Goal: Task Accomplishment & Management: Use online tool/utility

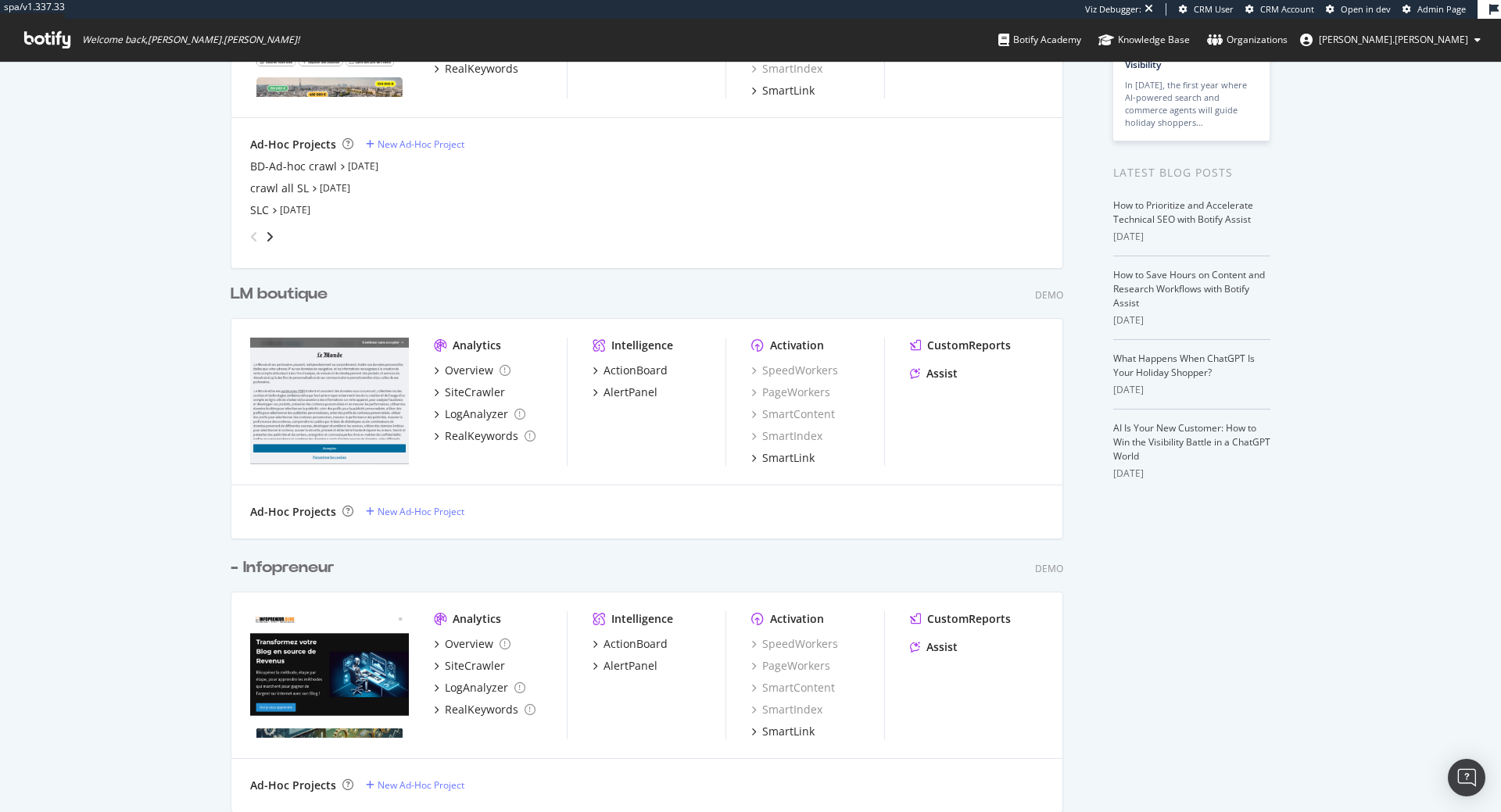
scroll to position [239, 0]
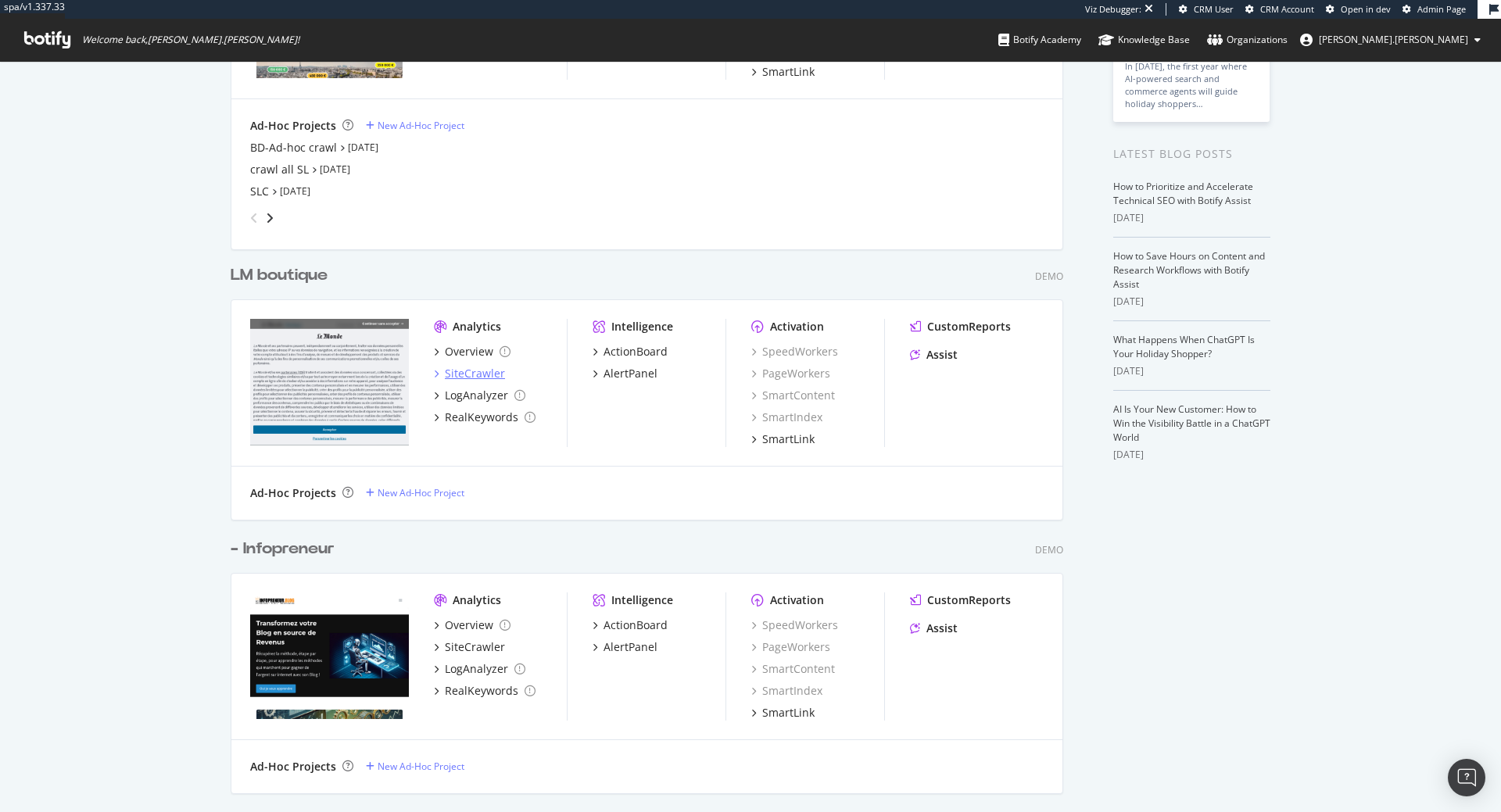
click at [471, 370] on div "SiteCrawler" at bounding box center [475, 374] width 61 height 16
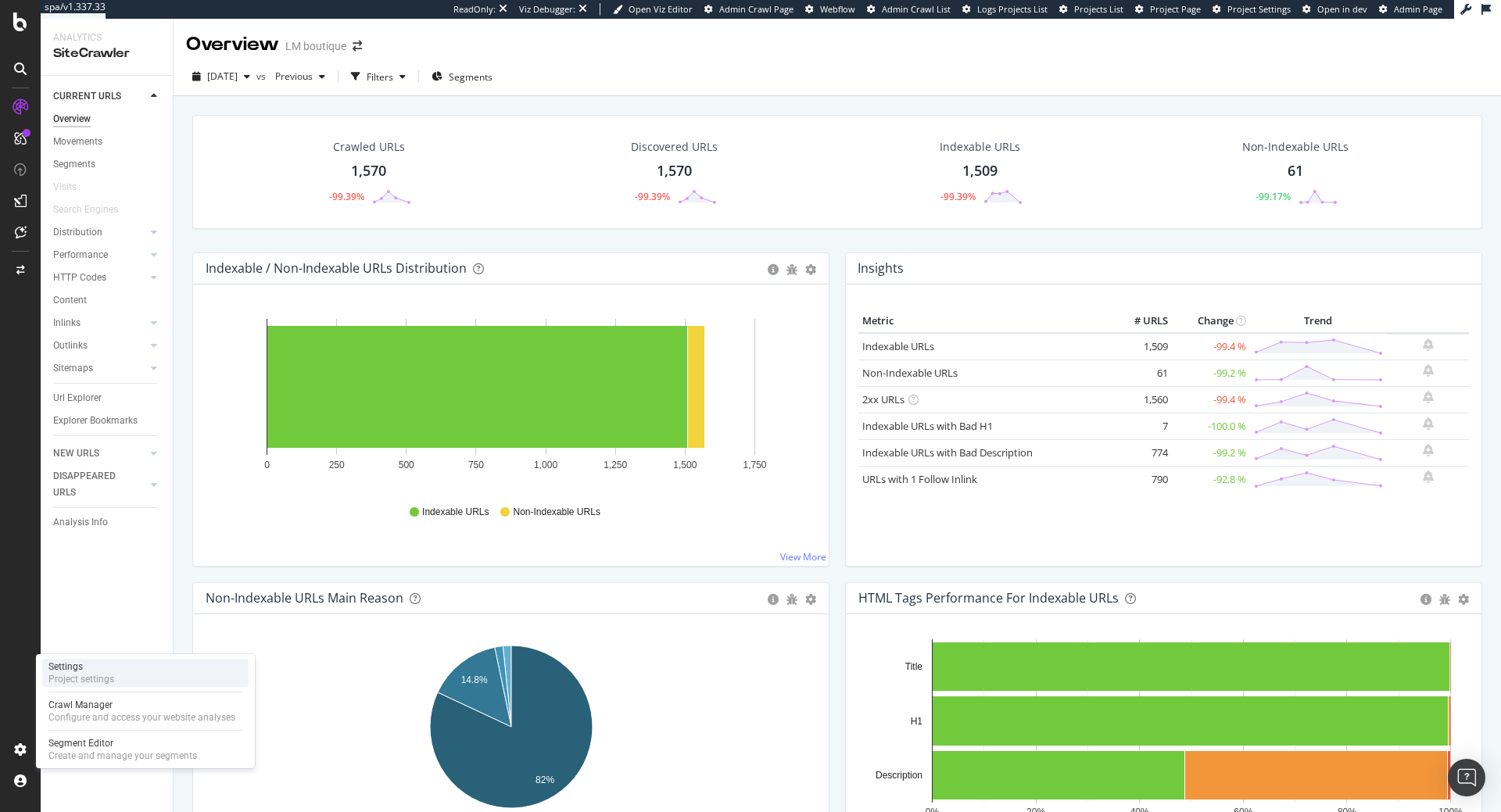
click at [116, 679] on div "Settings Project settings" at bounding box center [145, 673] width 207 height 29
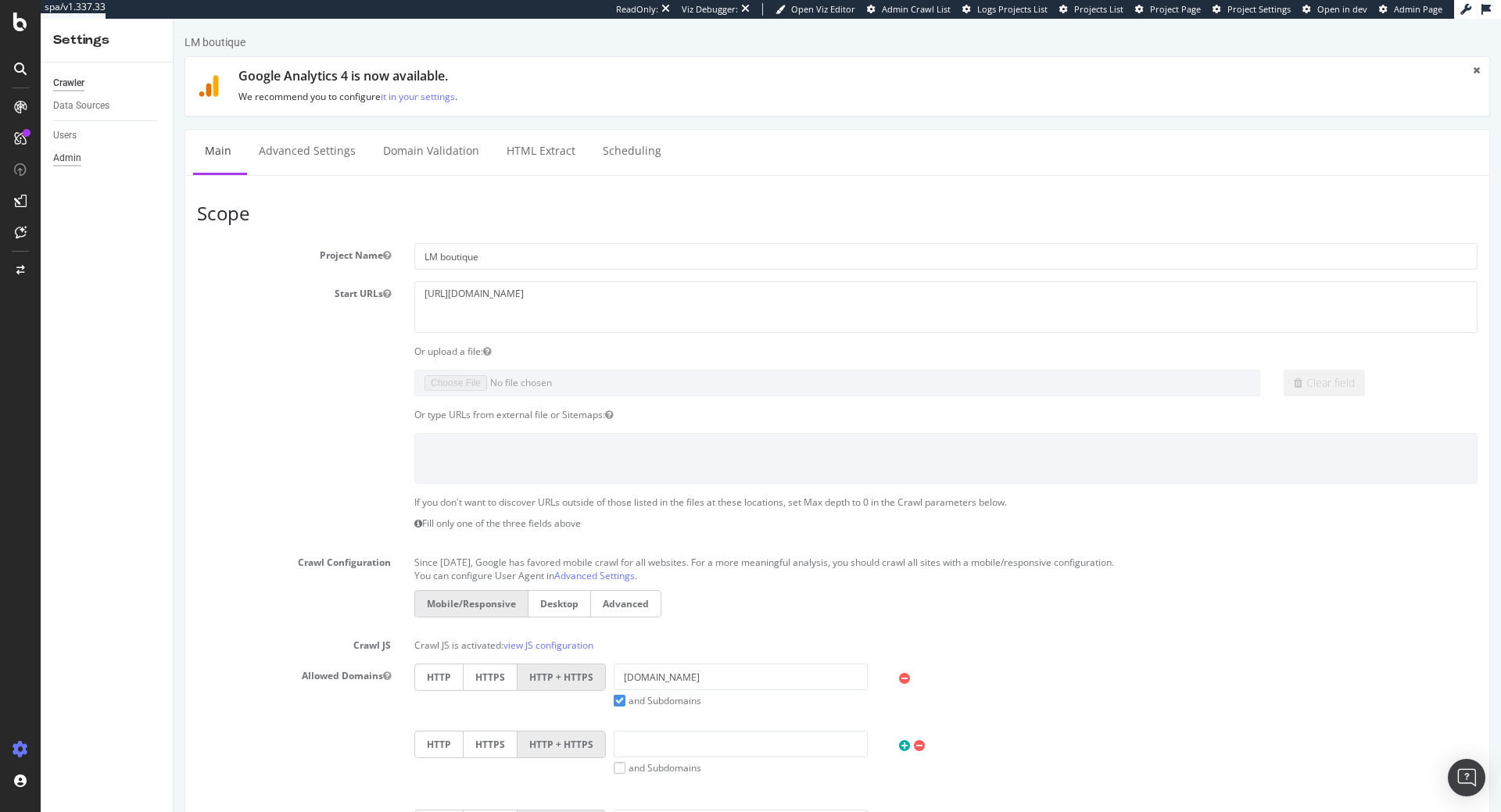
click at [67, 153] on div "Admin" at bounding box center [67, 157] width 29 height 16
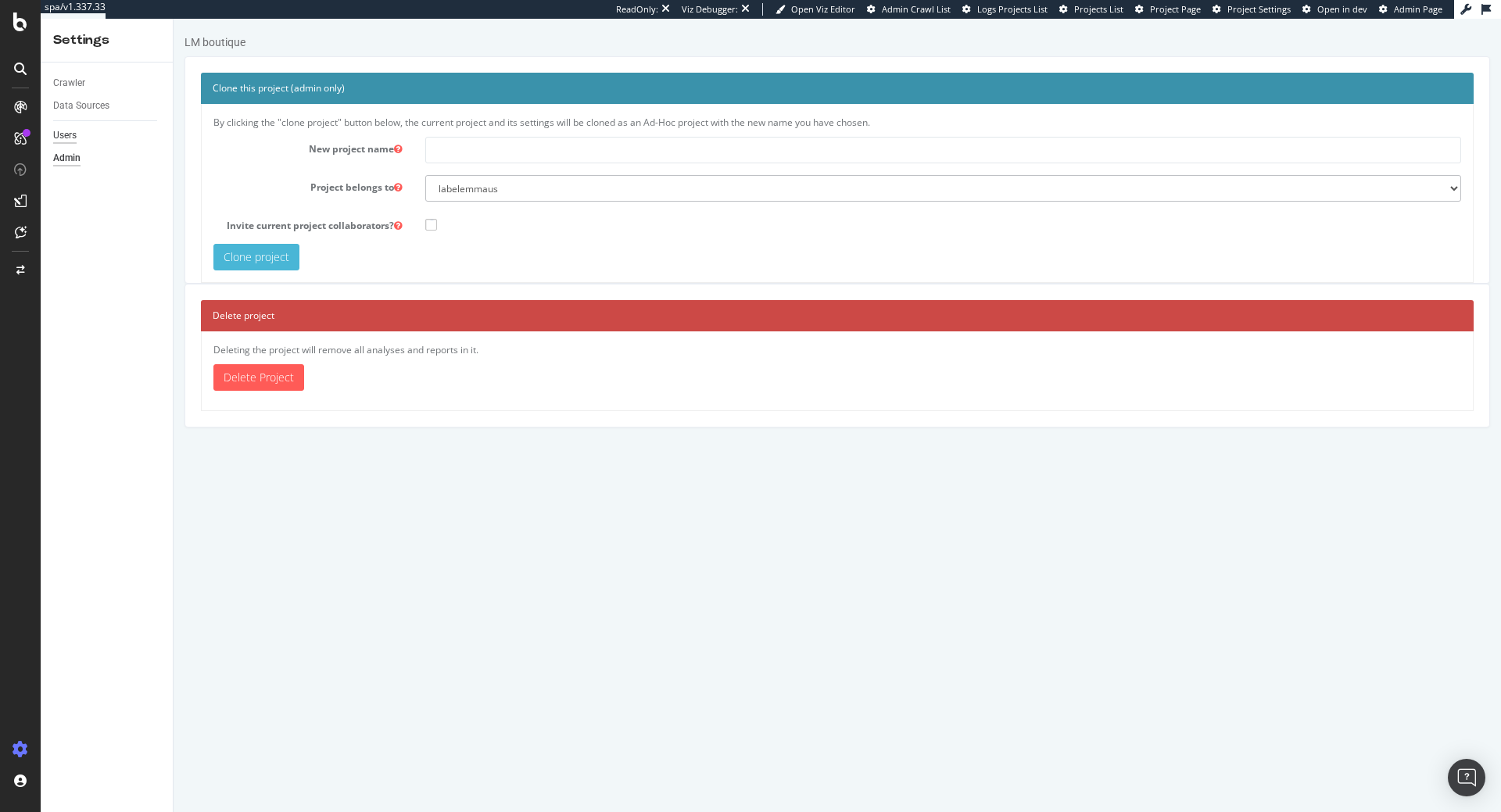
click at [69, 137] on div "Users" at bounding box center [64, 135] width 23 height 16
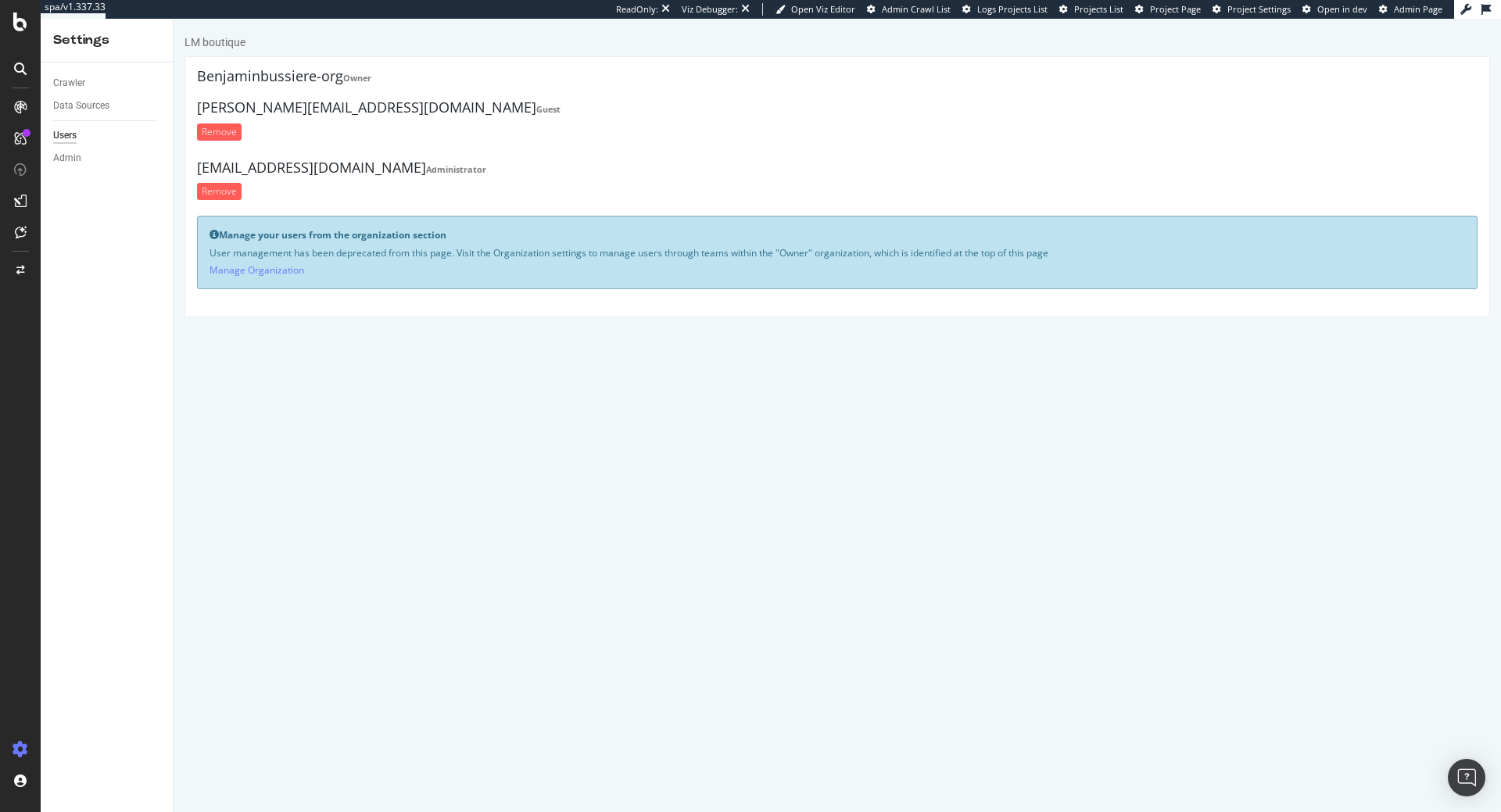
click at [320, 170] on h4 "freddevigne@gmail.com Administrator" at bounding box center [837, 168] width 1280 height 16
click at [327, 168] on h4 "freddevigne@gmail.com Administrator" at bounding box center [837, 168] width 1280 height 16
click at [283, 169] on h4 "freddevigne@gmail.com Administrator" at bounding box center [837, 168] width 1280 height 16
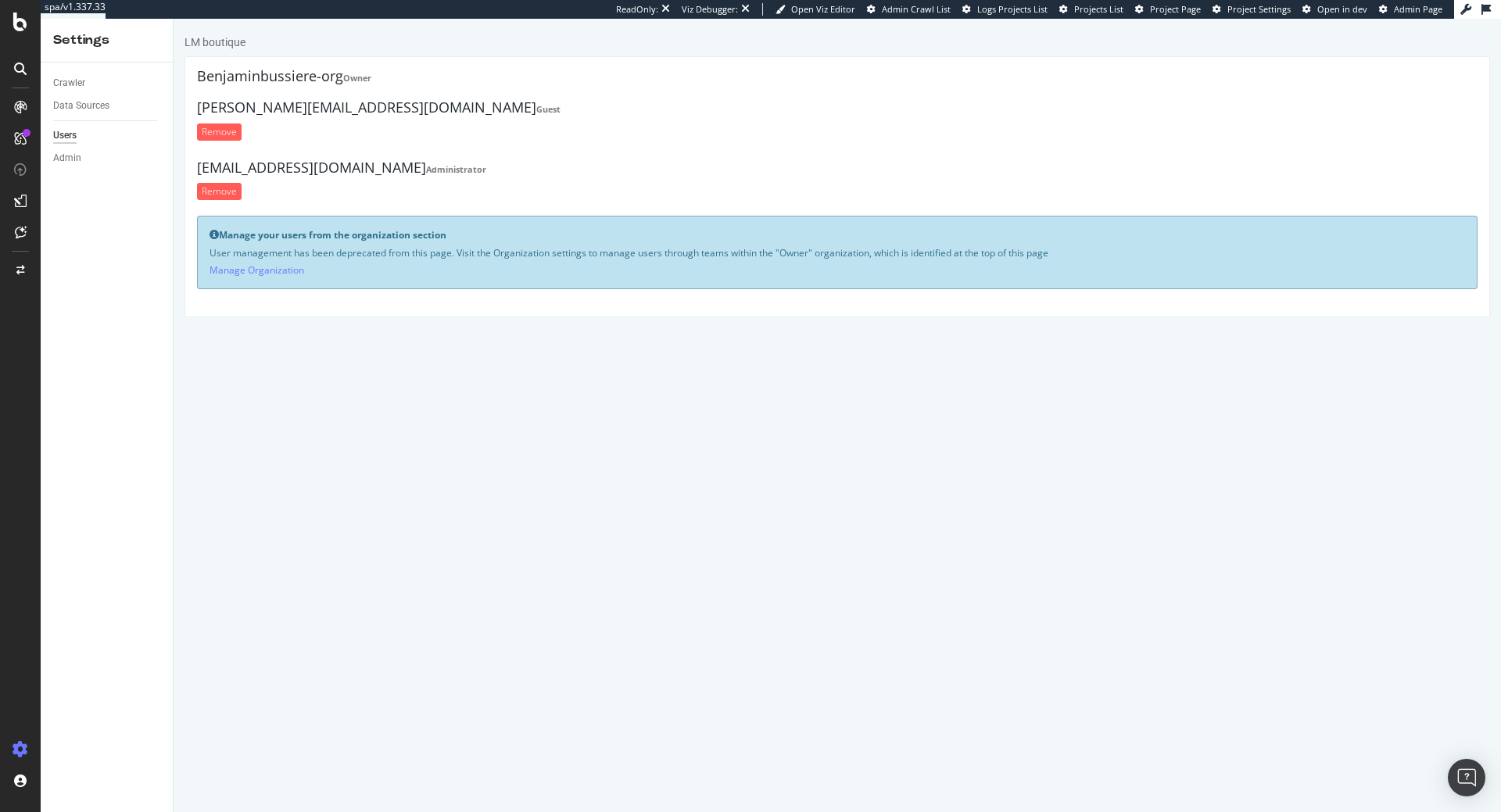
click at [283, 169] on h4 "freddevigne@gmail.com Administrator" at bounding box center [837, 168] width 1280 height 16
click at [314, 163] on h4 "freddevigne@gmail.com Administrator" at bounding box center [837, 168] width 1280 height 16
drag, startPoint x: 354, startPoint y: 170, endPoint x: 196, endPoint y: 172, distance: 158.0
click at [197, 172] on div "freddevigne@gmail.com Administrator Remove" at bounding box center [837, 184] width 1280 height 48
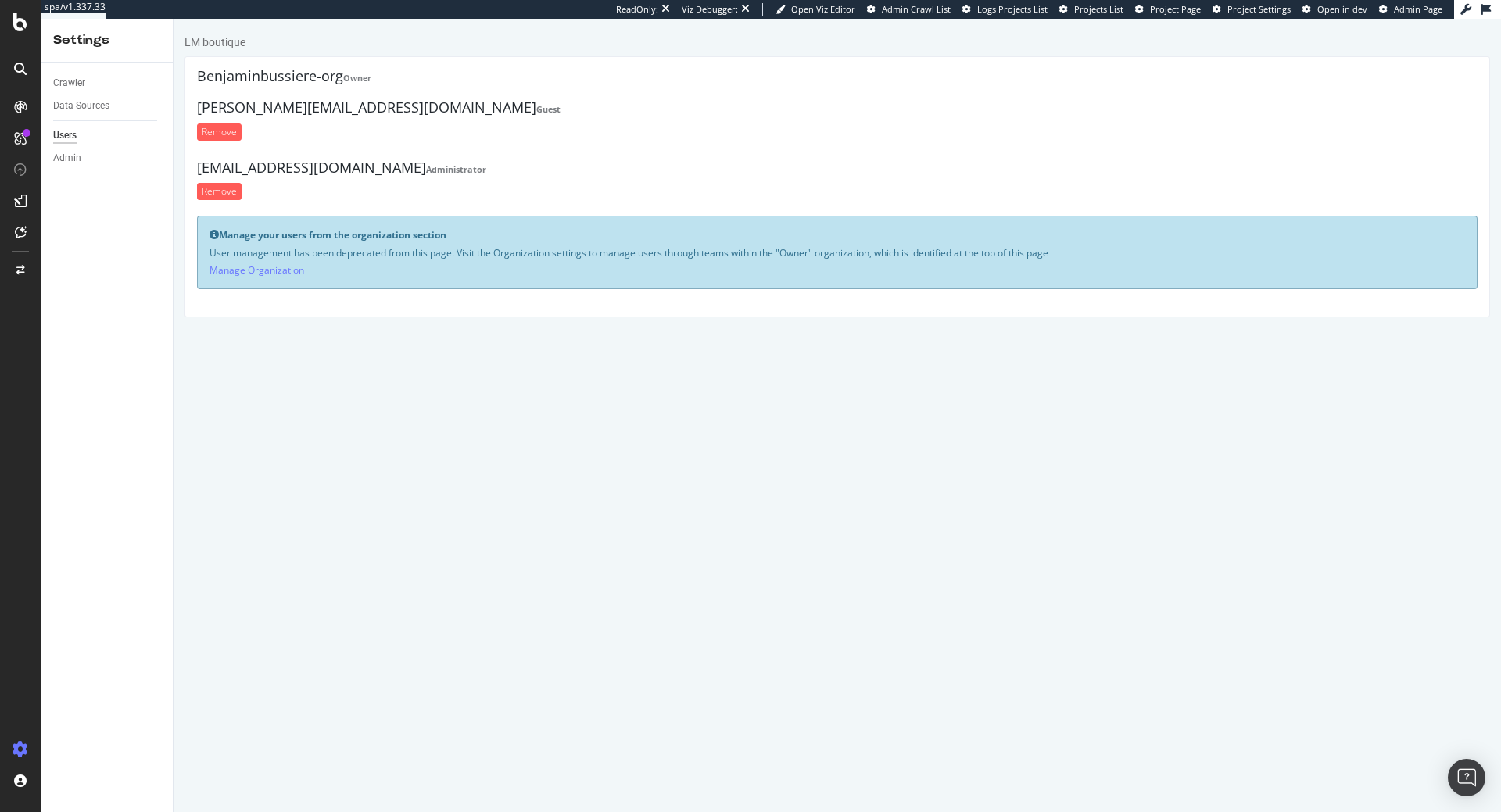
copy h4 "freddevigne@gmail.com"
click at [104, 745] on div "Organizations" at bounding box center [112, 751] width 140 height 22
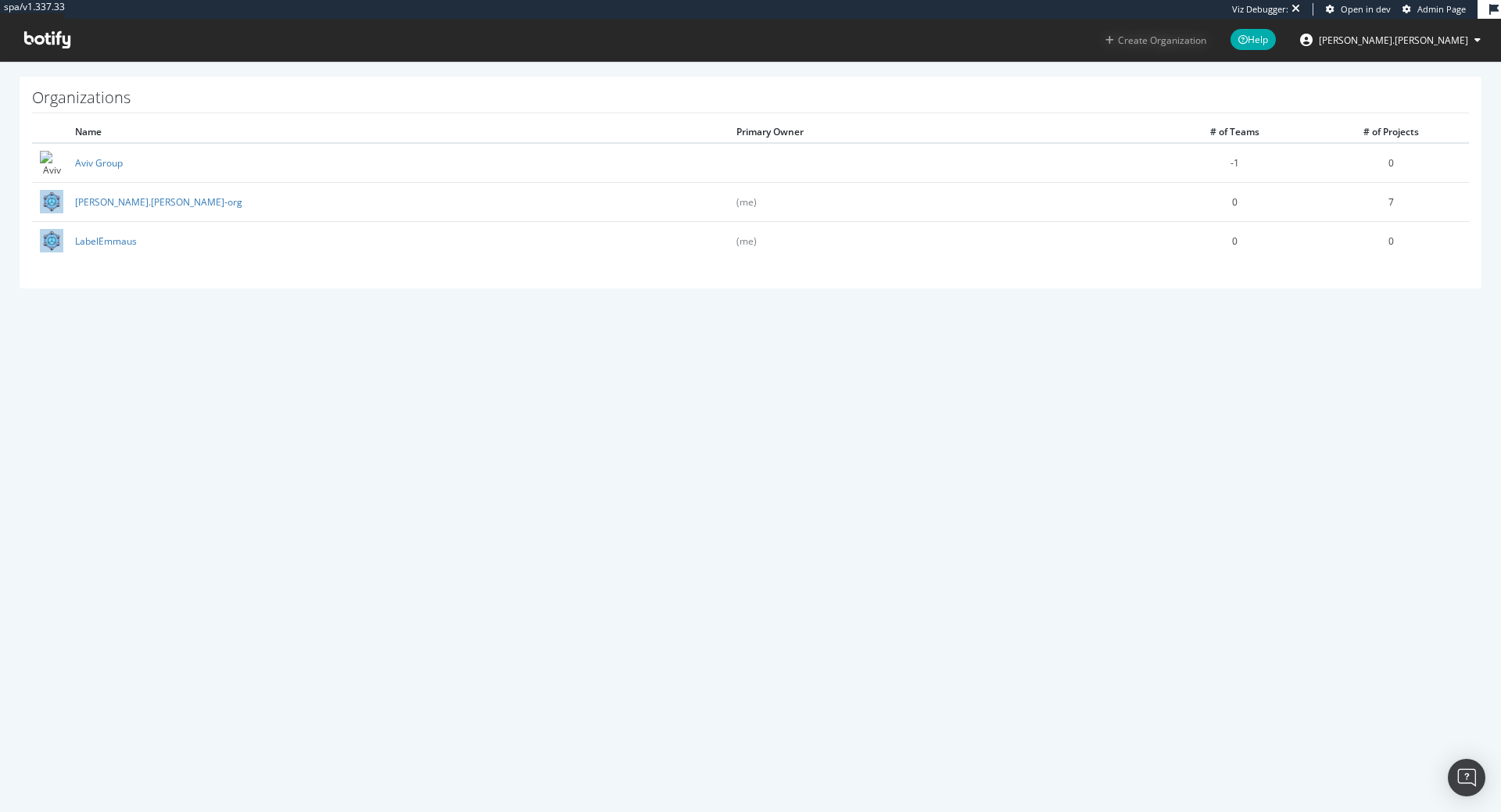
click at [1207, 42] on button "Create Organization" at bounding box center [1156, 40] width 102 height 15
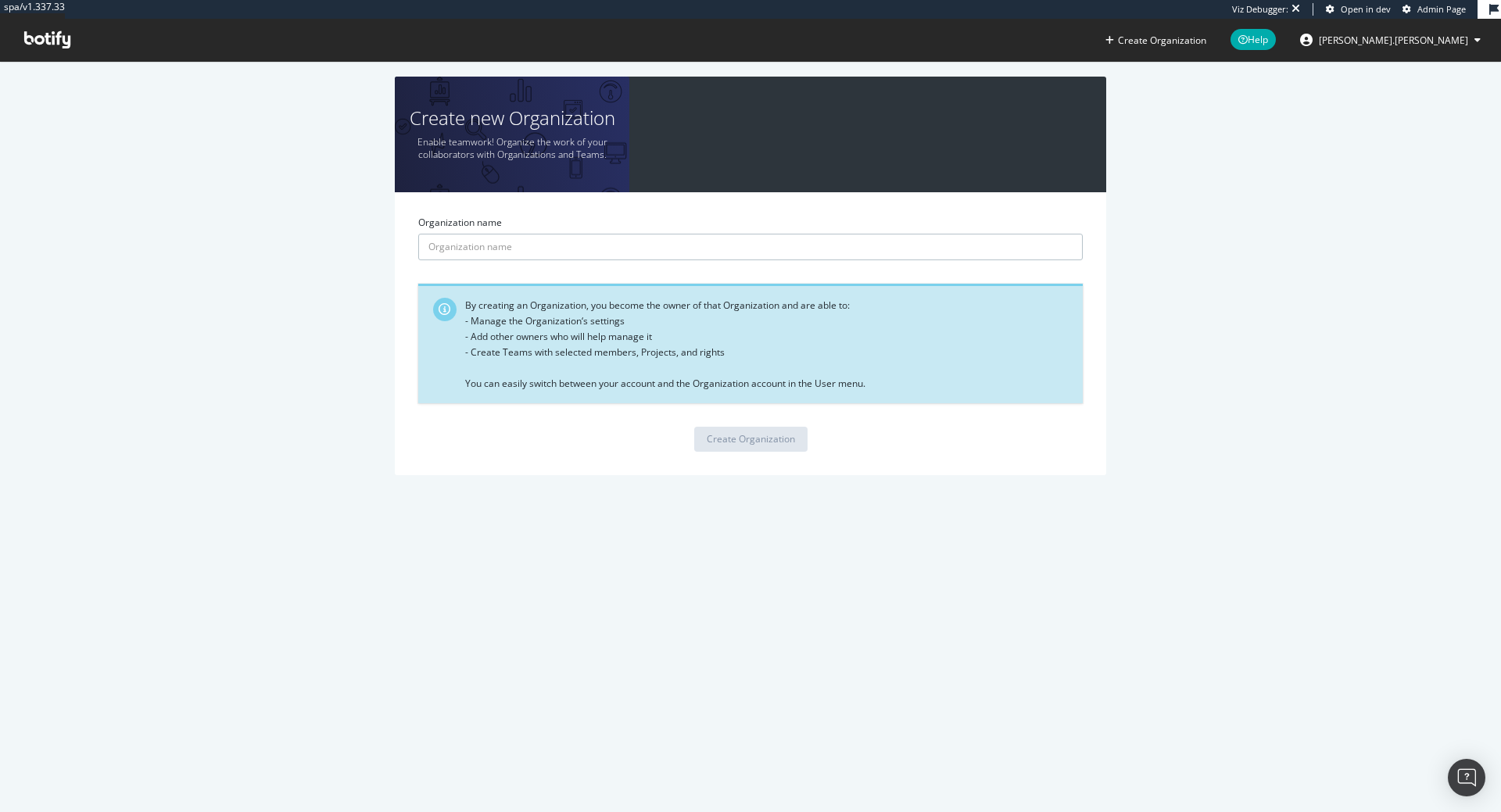
click at [652, 236] on input "Organization name" at bounding box center [750, 246] width 664 height 27
click at [751, 436] on div "Create Organization" at bounding box center [751, 438] width 88 height 13
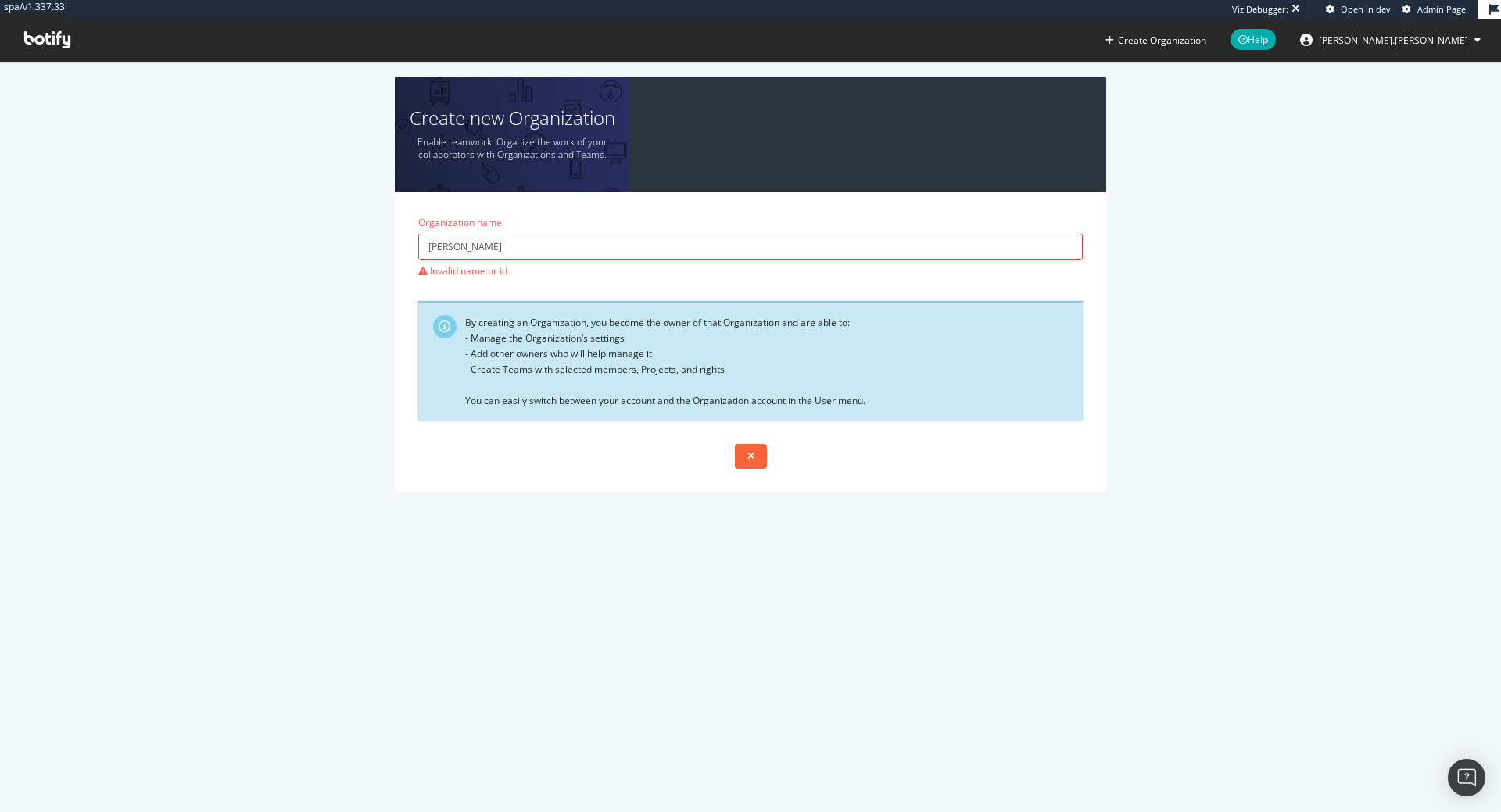
click at [645, 251] on input "Fred" at bounding box center [750, 246] width 664 height 27
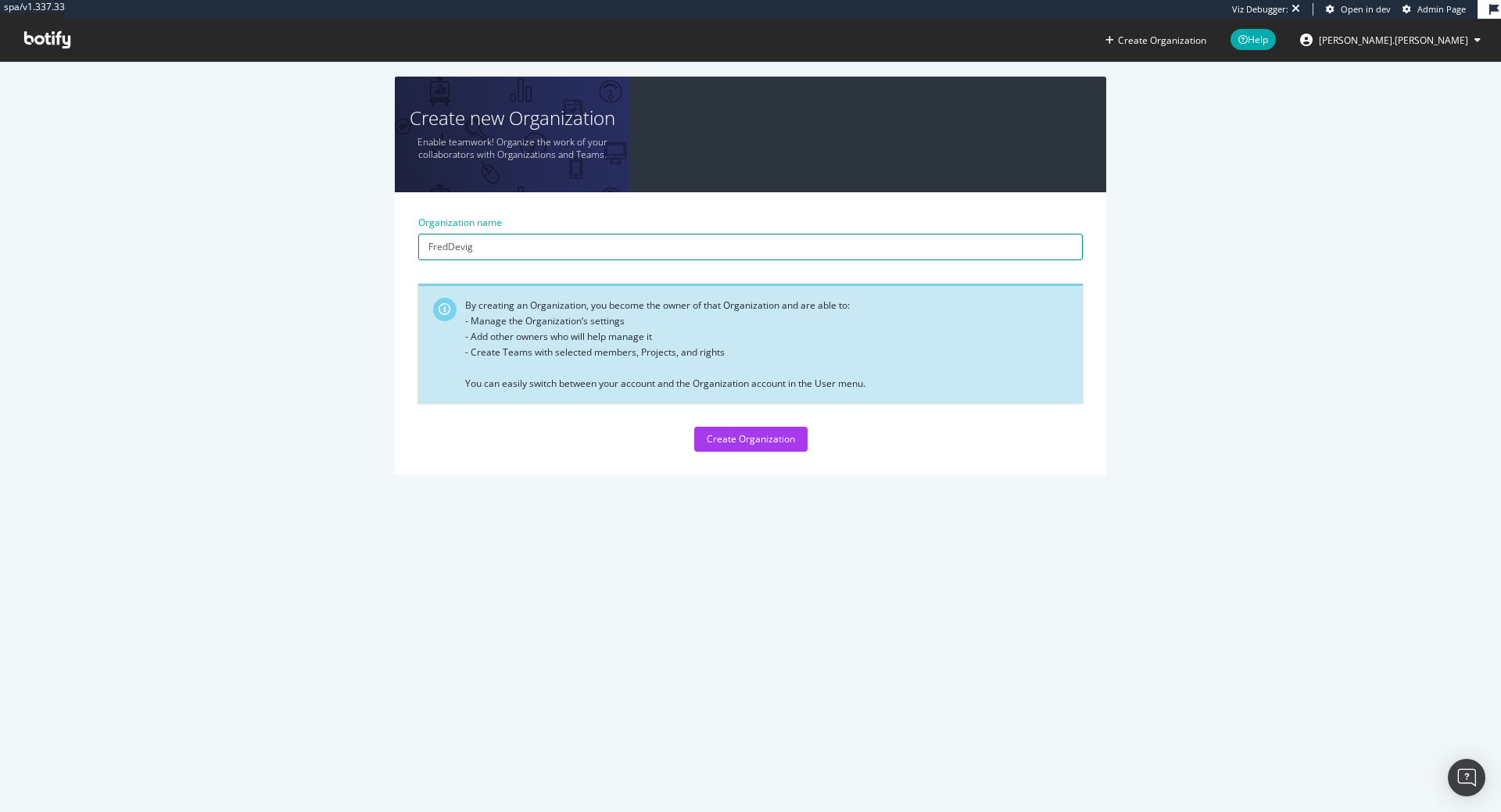
paste input "freddevigne@gmail.com"
type input "FredDevigneCorp"
click at [741, 441] on div "Create Organization" at bounding box center [751, 438] width 88 height 13
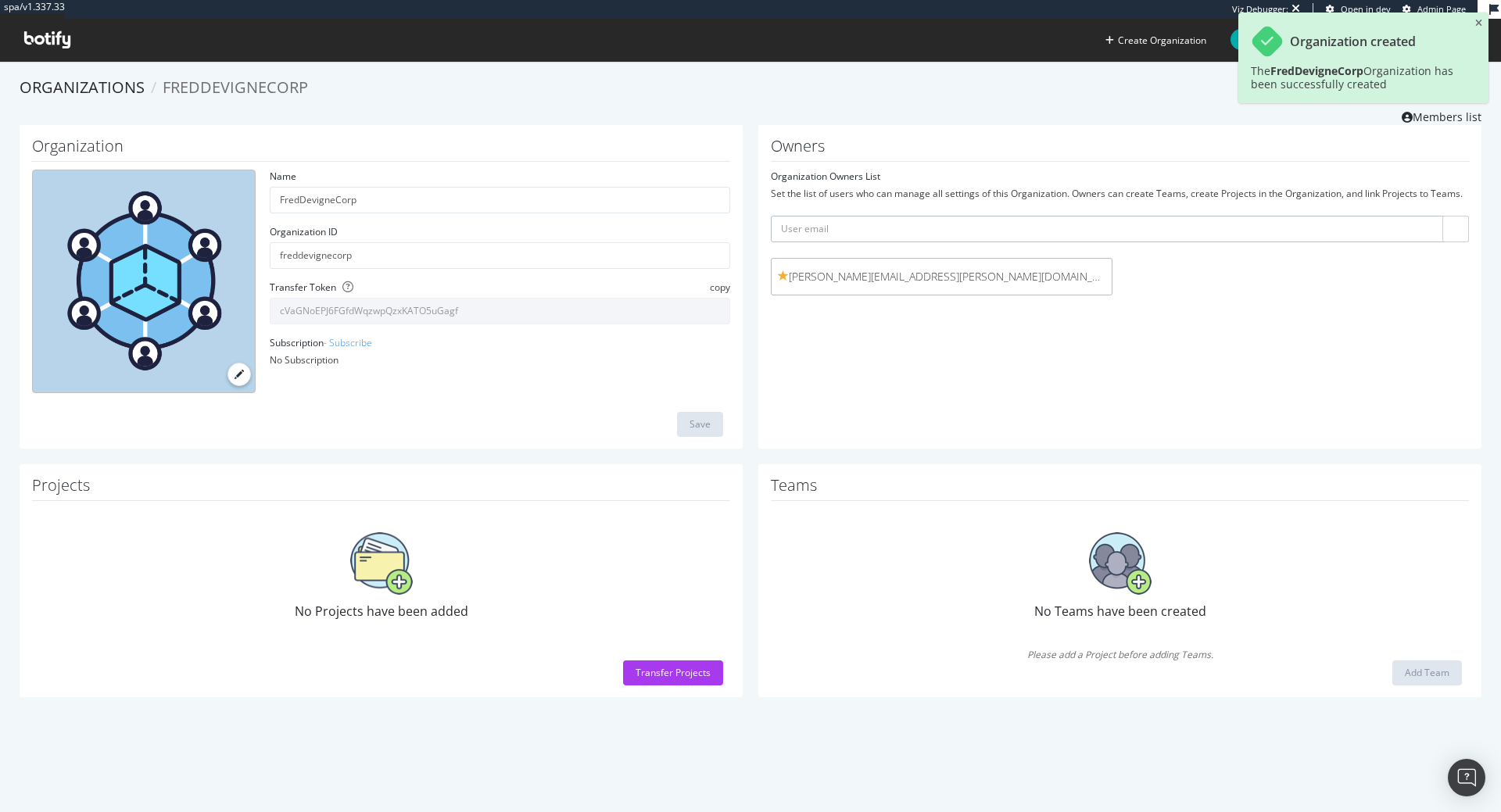
click at [920, 232] on input "text" at bounding box center [1119, 228] width 698 height 27
paste input "freddevigne@gmail.com"
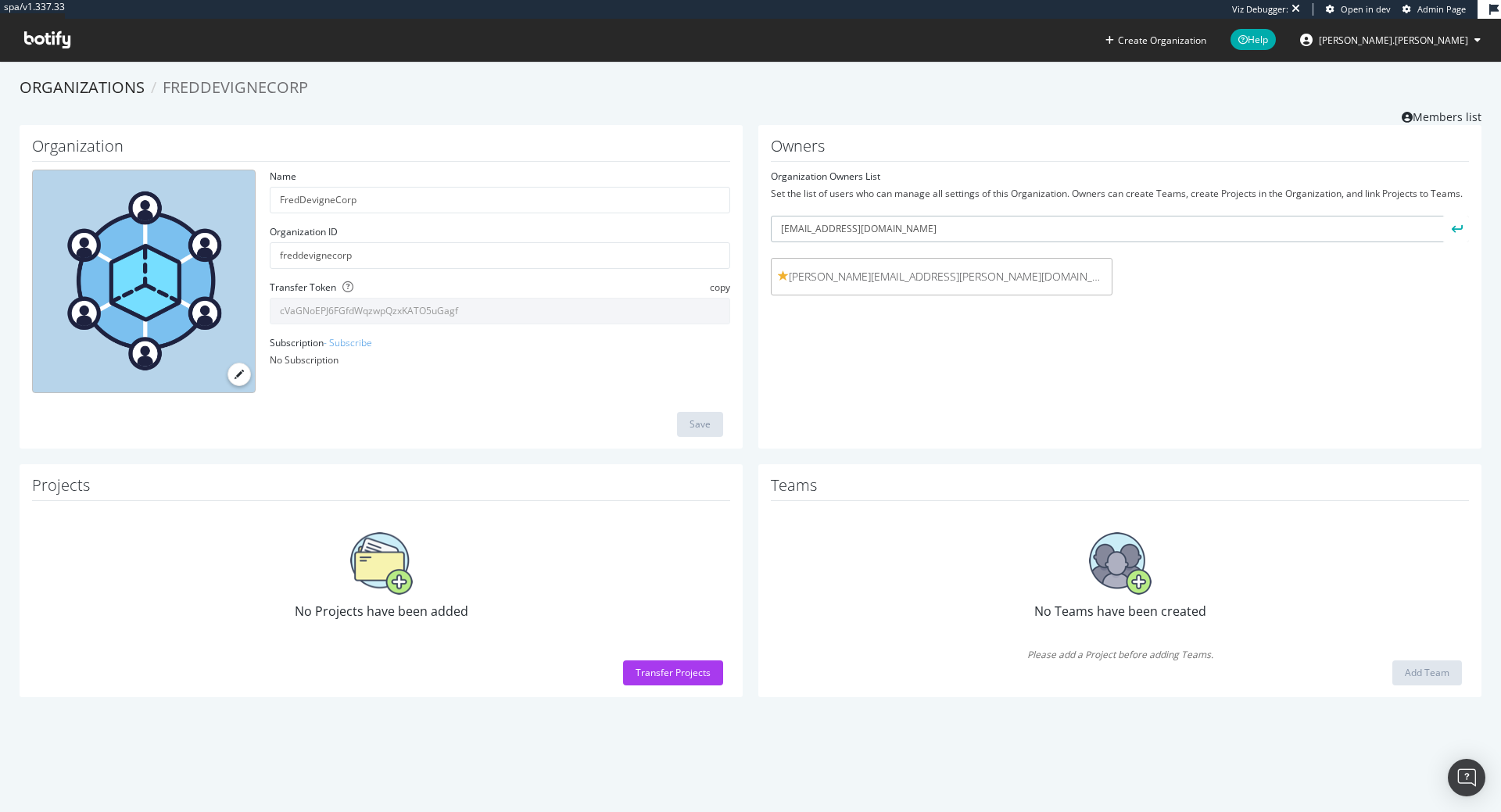
type input "freddevigne@gmail.com"
click at [1458, 228] on icon "submit" at bounding box center [1457, 228] width 11 height 9
click at [1230, 274] on span "freddevigne@gmail.com" at bounding box center [1285, 277] width 300 height 16
click at [350, 347] on link "- Subscribe" at bounding box center [348, 342] width 48 height 13
click at [1211, 272] on span "freddevigne@gmail.com" at bounding box center [1285, 277] width 300 height 16
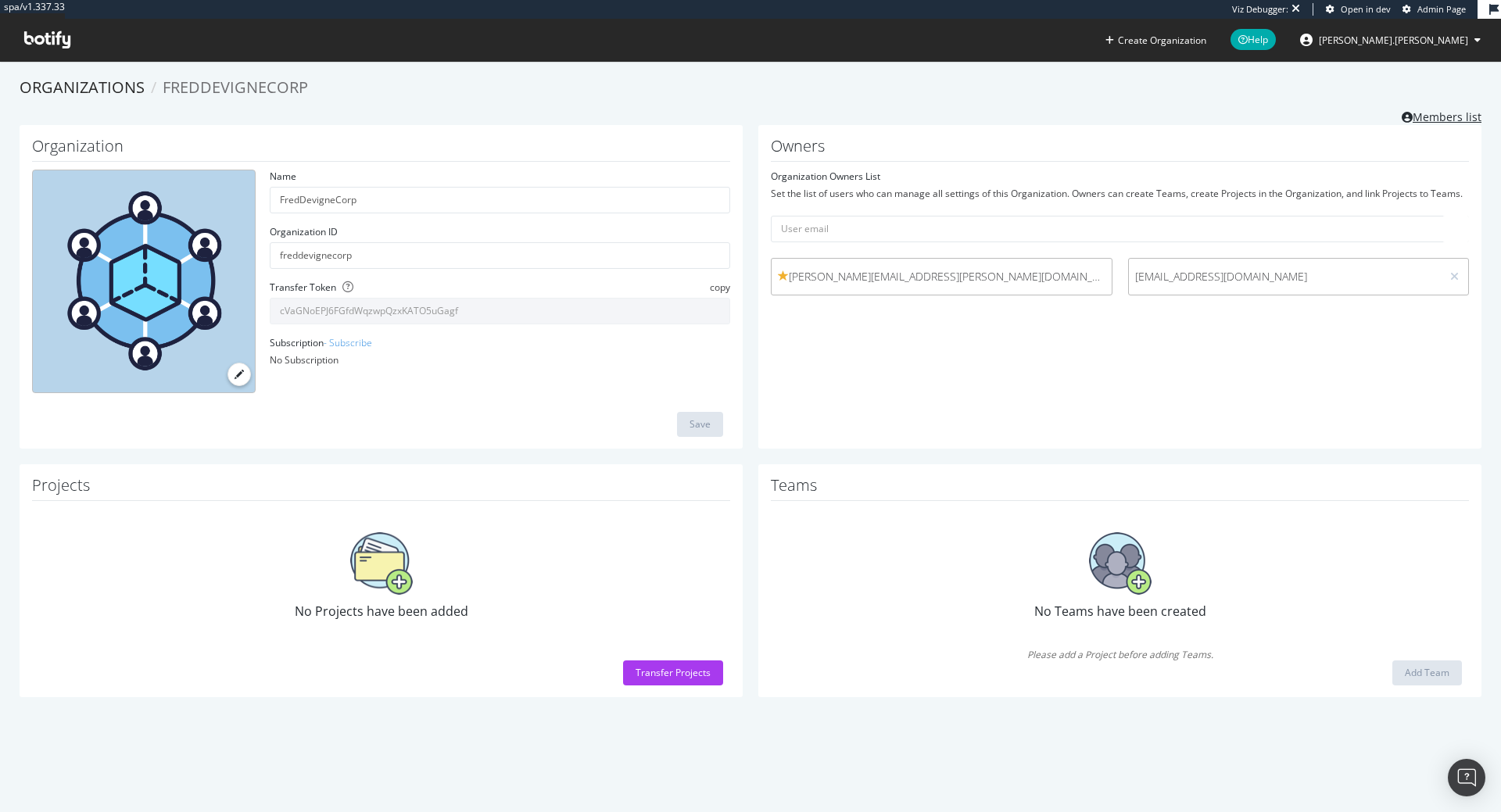
click at [1434, 114] on link "Members list" at bounding box center [1441, 115] width 80 height 20
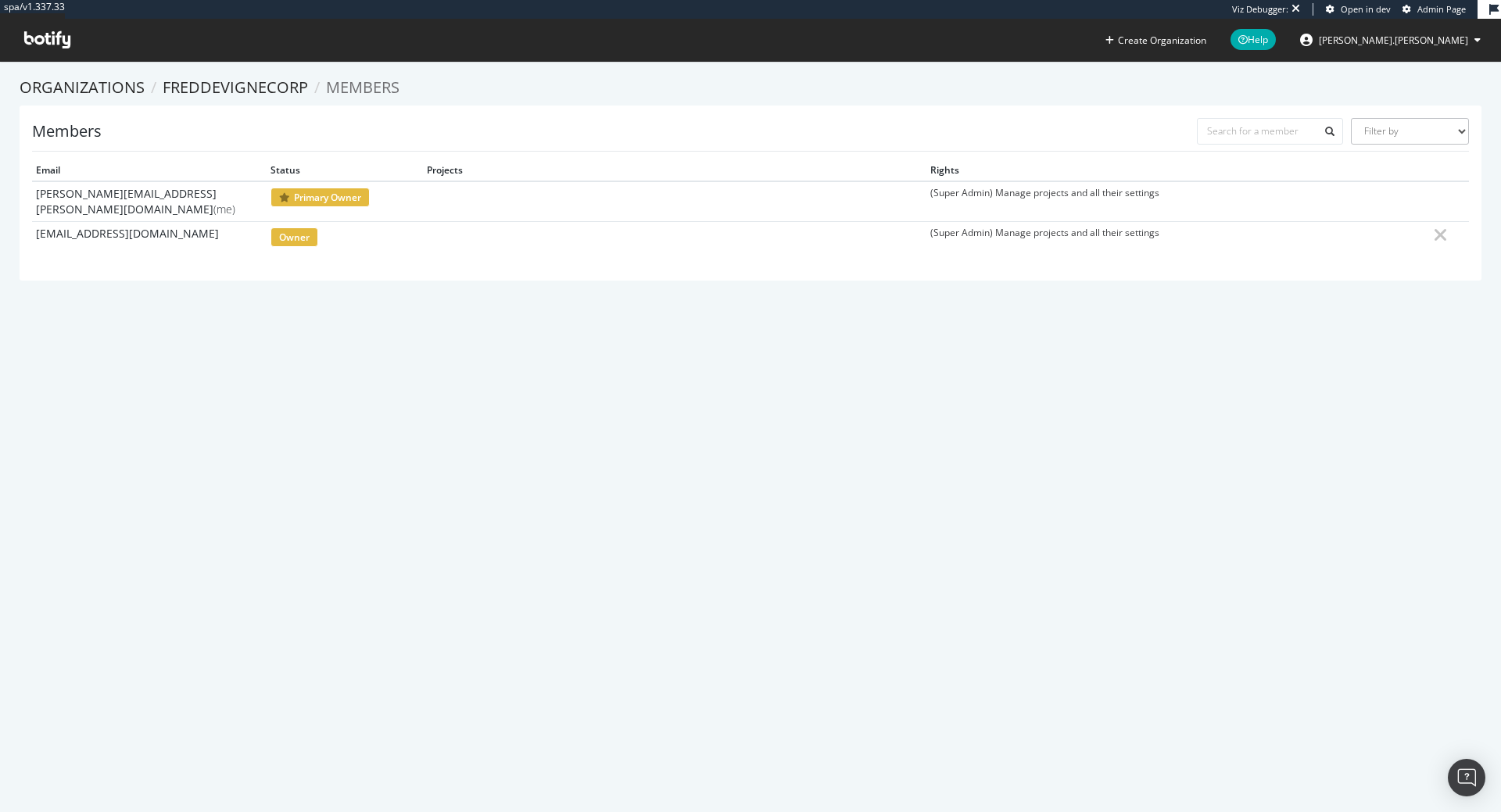
click at [99, 228] on span "freddevigne@gmail.com" at bounding box center [127, 233] width 183 height 16
click at [1073, 225] on td "(Super Admin) Manage projects and all their settings" at bounding box center [1178, 237] width 504 height 31
click at [1010, 227] on td "(Super Admin) Manage projects and all their settings" at bounding box center [1178, 237] width 504 height 31
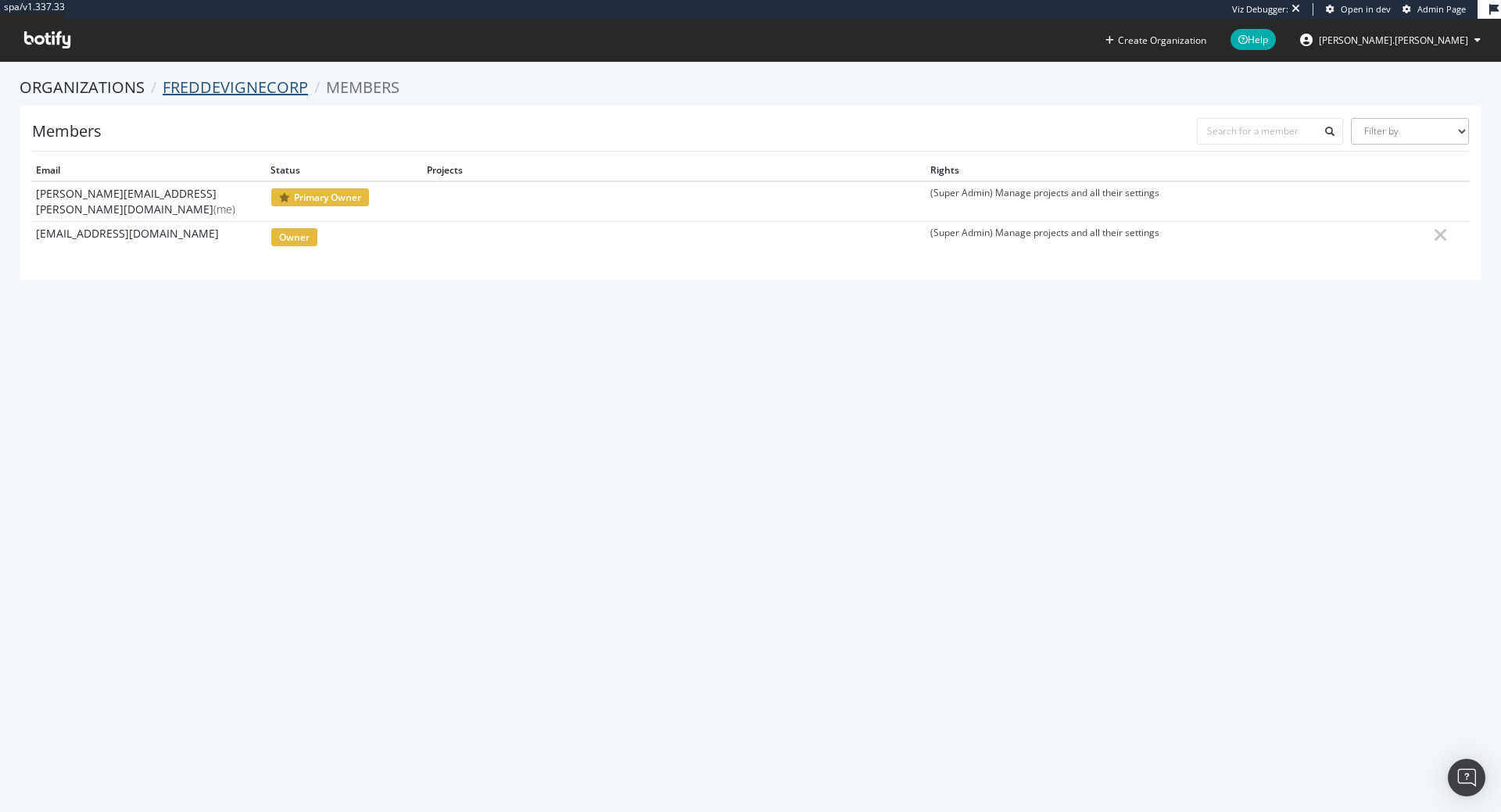
click at [260, 92] on link "FredDevigneCorp" at bounding box center [235, 87] width 145 height 21
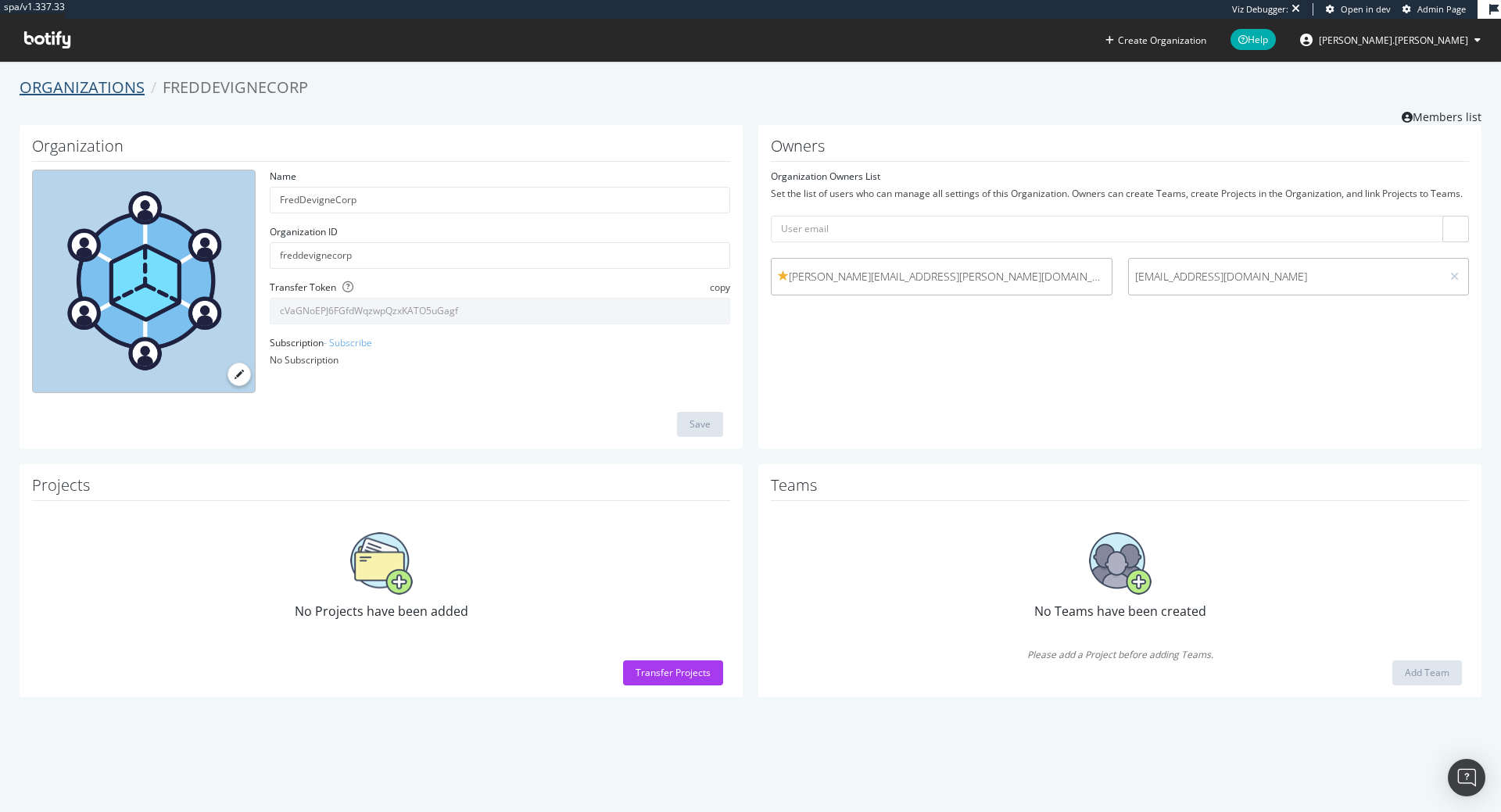
click at [118, 83] on link "Organizations" at bounding box center [82, 87] width 125 height 21
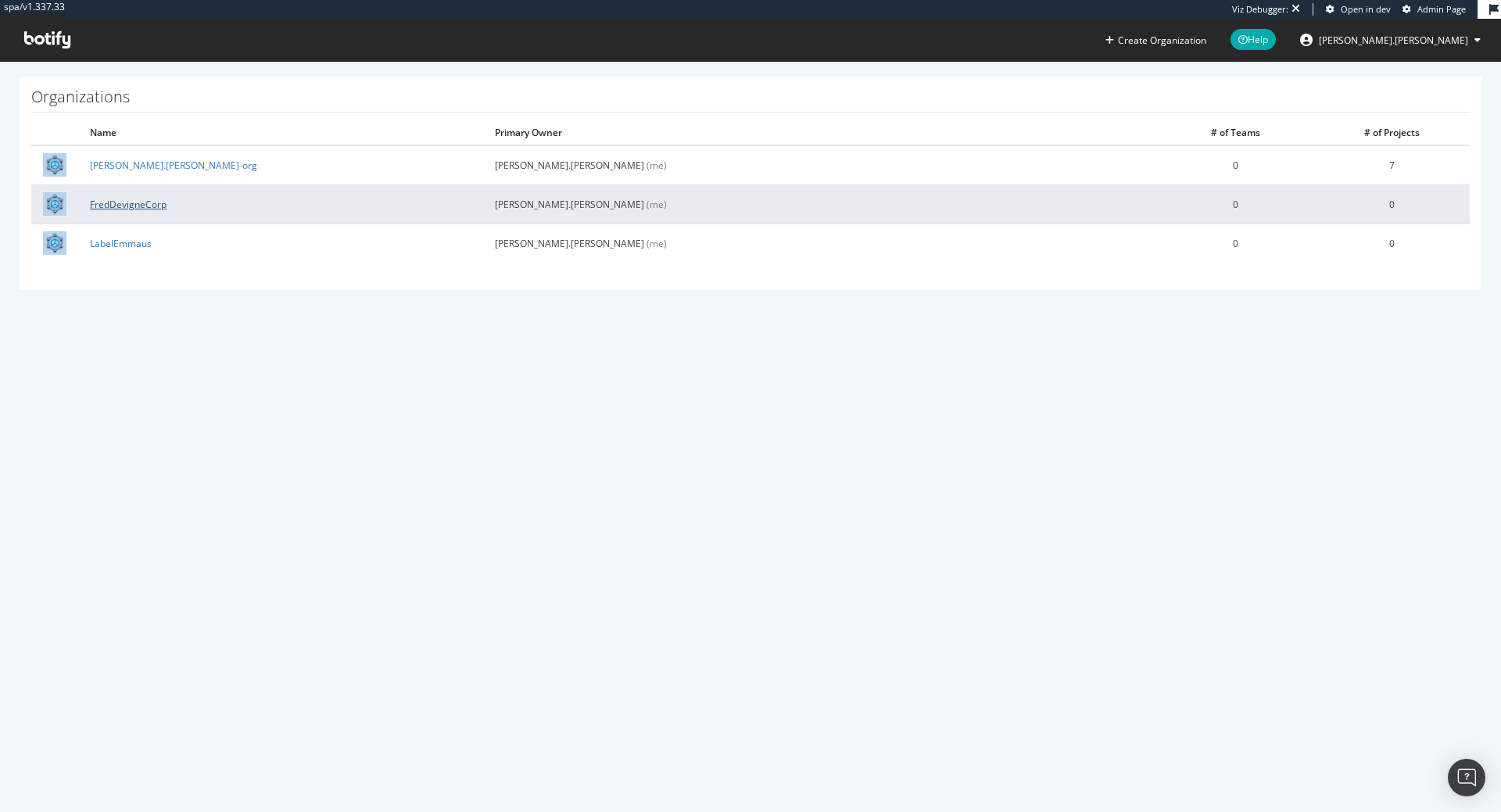
click at [134, 201] on link "FredDevigneCorp" at bounding box center [128, 204] width 77 height 13
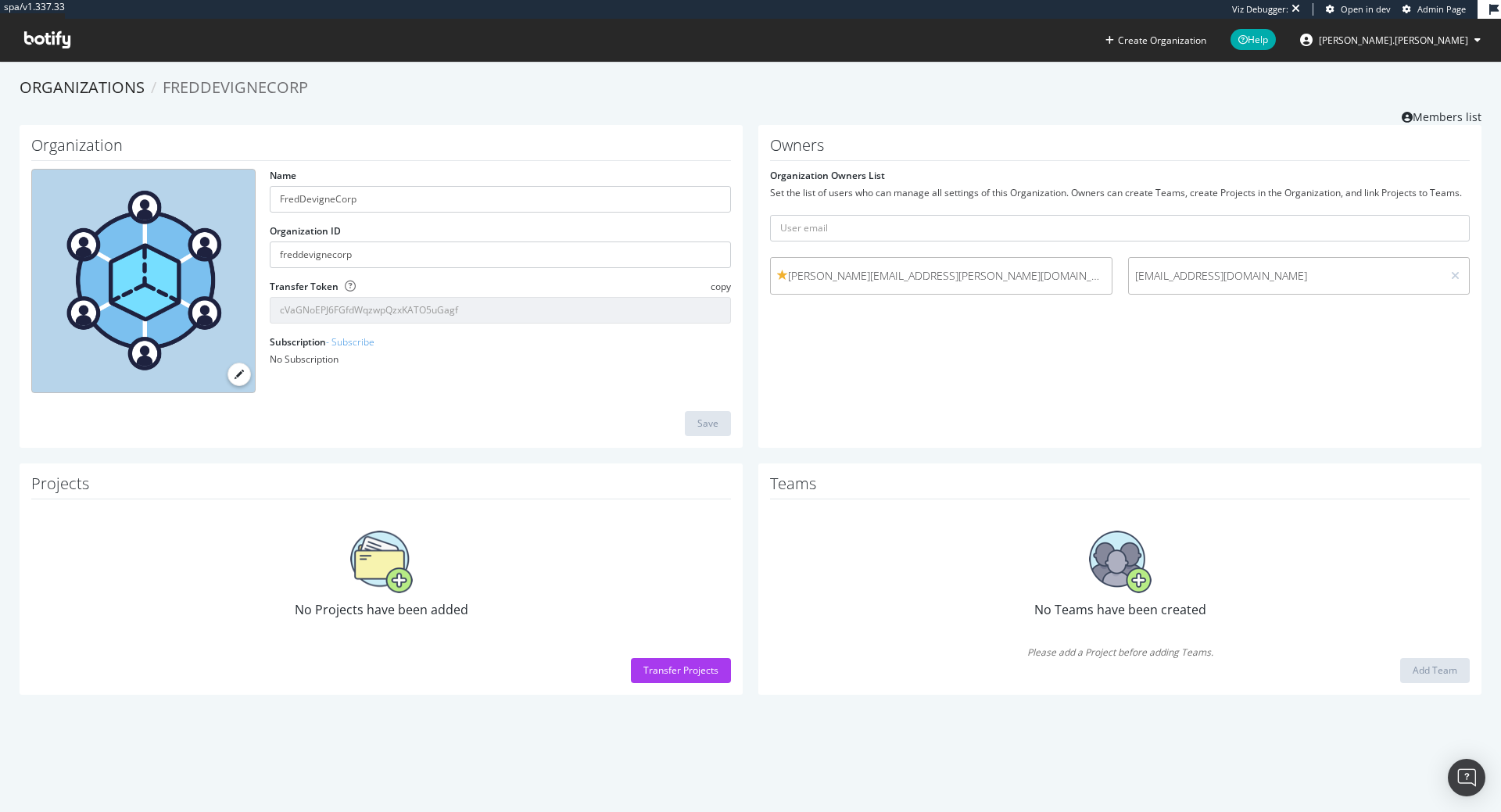
click at [771, 741] on div "spa/v1.337.33 Viz Debugger: Open in dev Admin Page Create Organization Help ben…" at bounding box center [750, 406] width 1501 height 812
click at [1402, 45] on span "[PERSON_NAME].[PERSON_NAME]" at bounding box center [1393, 40] width 150 height 13
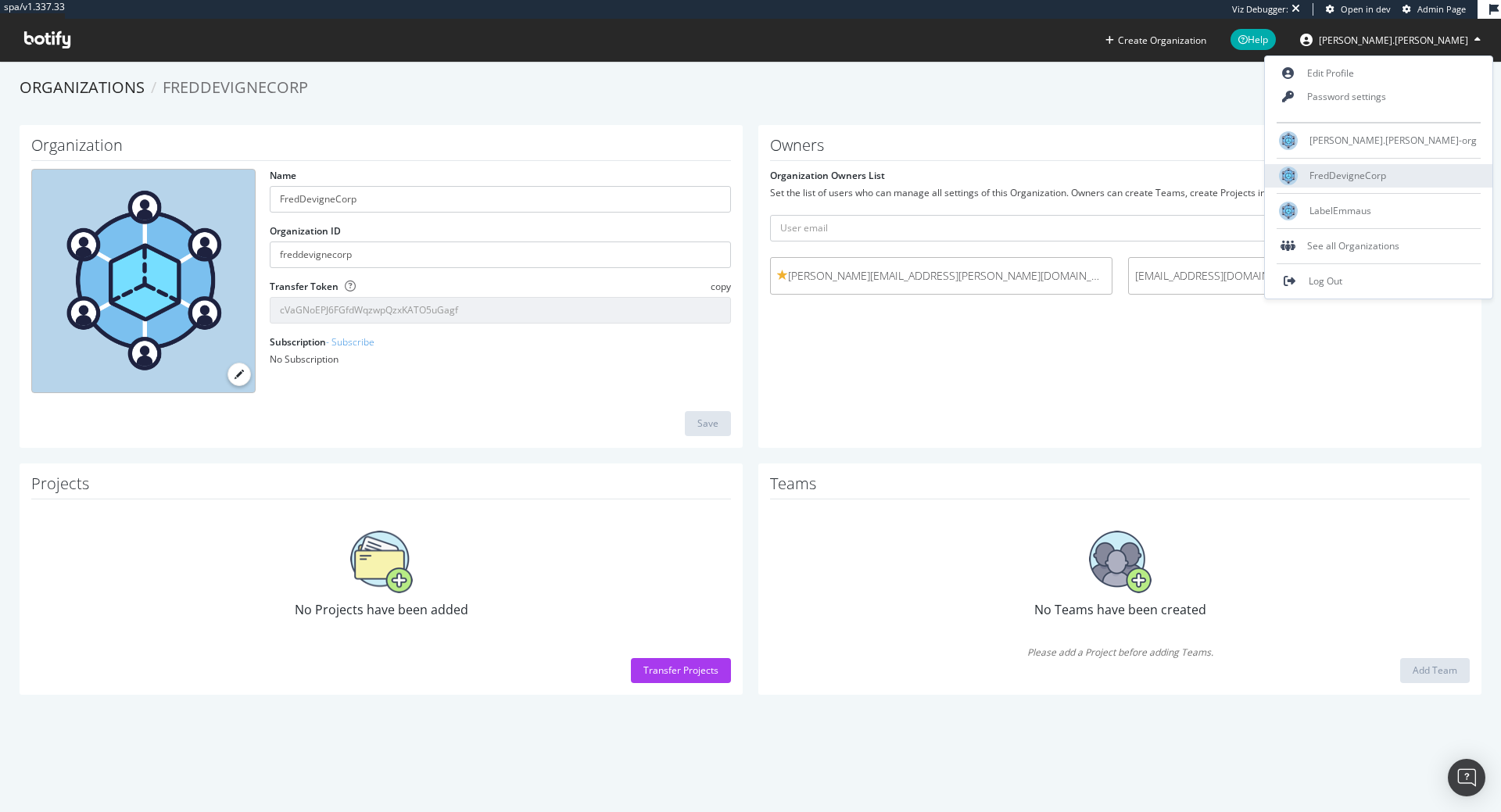
click at [1386, 179] on span "FredDevigneCorp" at bounding box center [1347, 175] width 77 height 13
click at [1392, 182] on div "FredDevigneCorp" at bounding box center [1378, 176] width 228 height 23
click at [1138, 116] on div "Organizations FredDevigneCorp Members list" at bounding box center [751, 101] width 1462 height 48
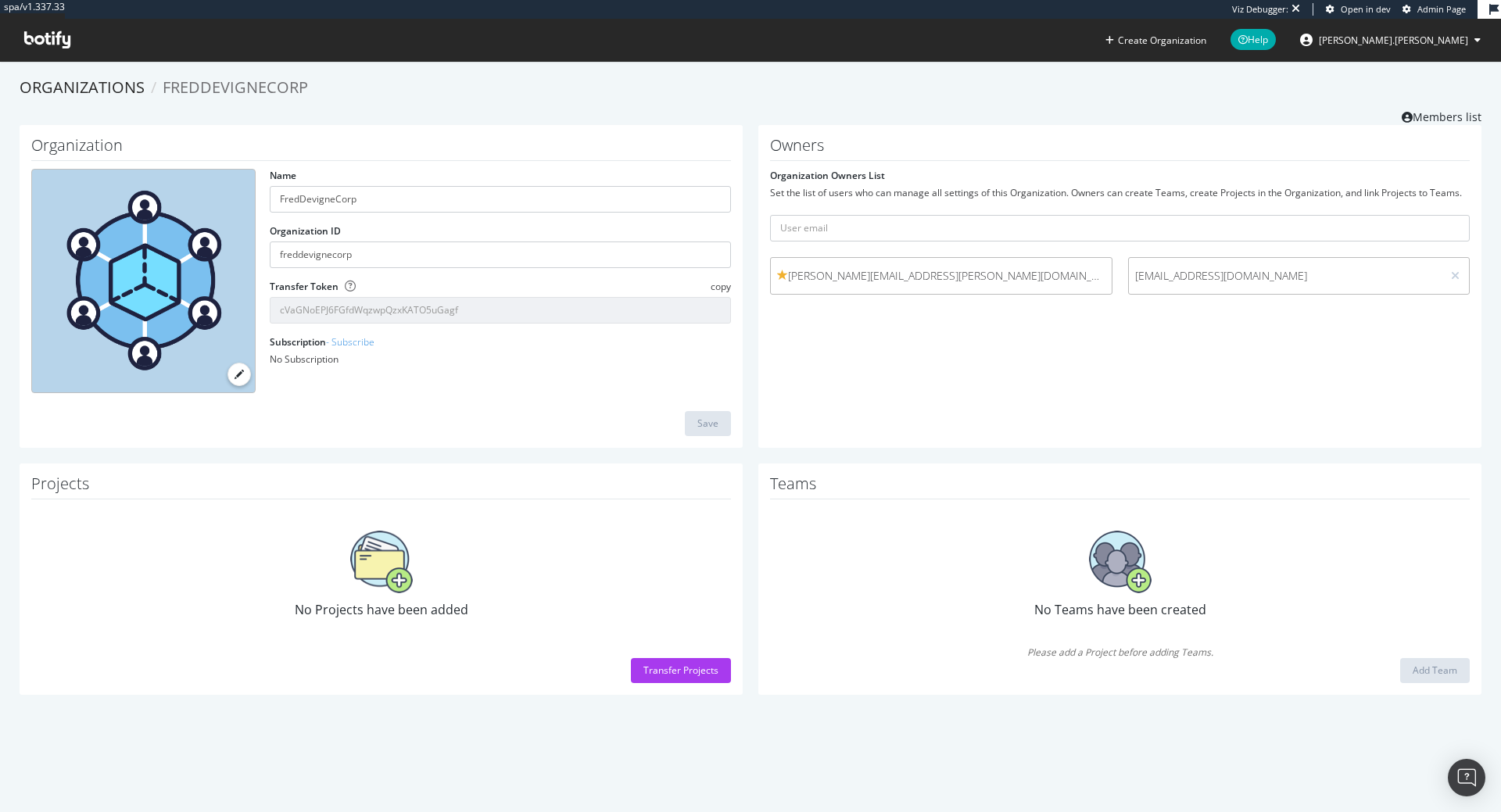
click at [48, 39] on icon at bounding box center [47, 40] width 46 height 17
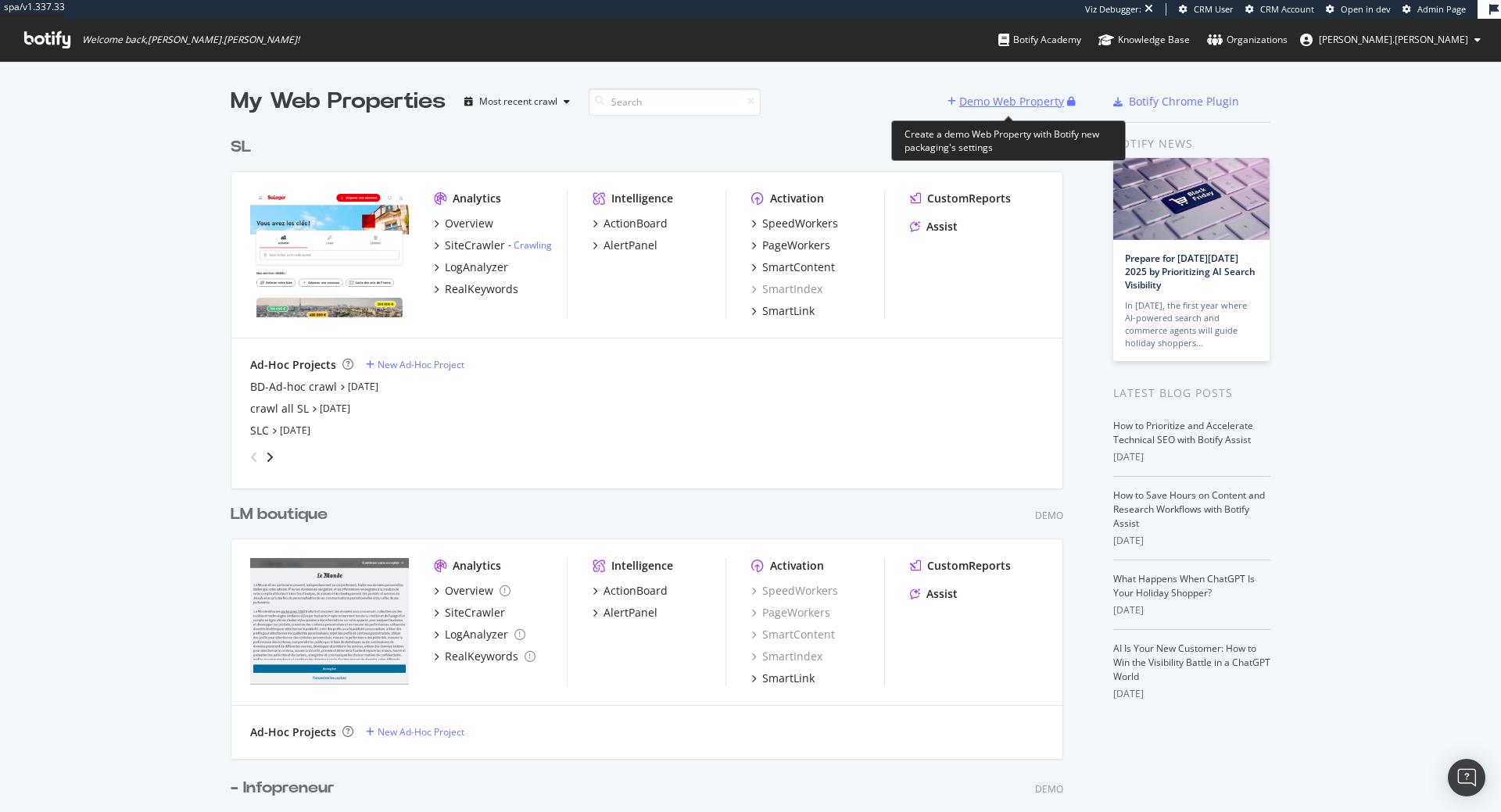
click at [981, 107] on div "Demo Web Property" at bounding box center [1011, 101] width 105 height 16
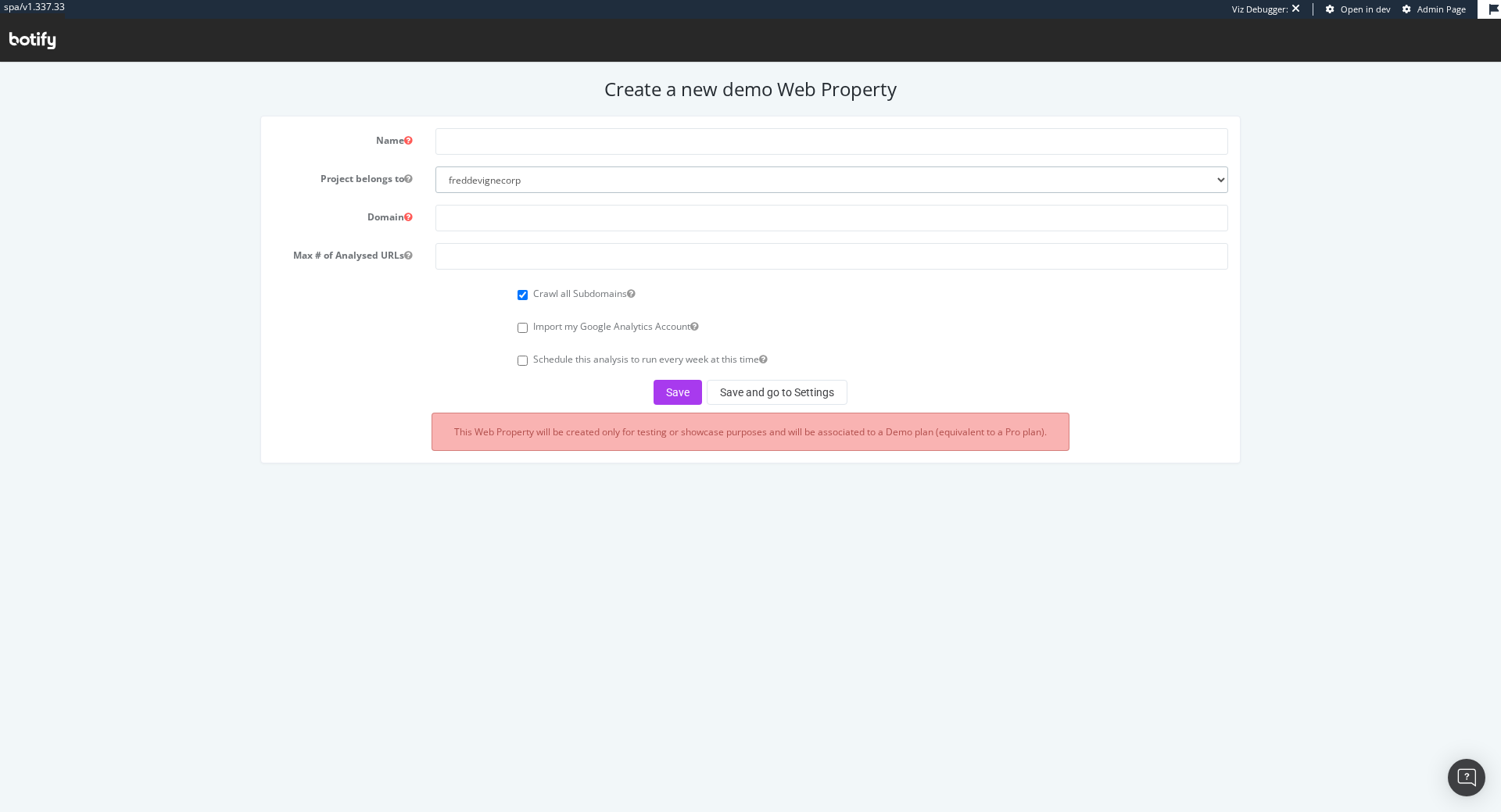
click at [435, 166] on select "freddevignecorp labelemmaus benjaminbussiere-org" at bounding box center [831, 179] width 792 height 27
click option "freddevignecorp" at bounding box center [0, 62] width 0 height 0
click at [523, 143] on input "text" at bounding box center [831, 141] width 792 height 27
type input "Project Slot1"
click at [652, 230] on input "text" at bounding box center [831, 218] width 792 height 27
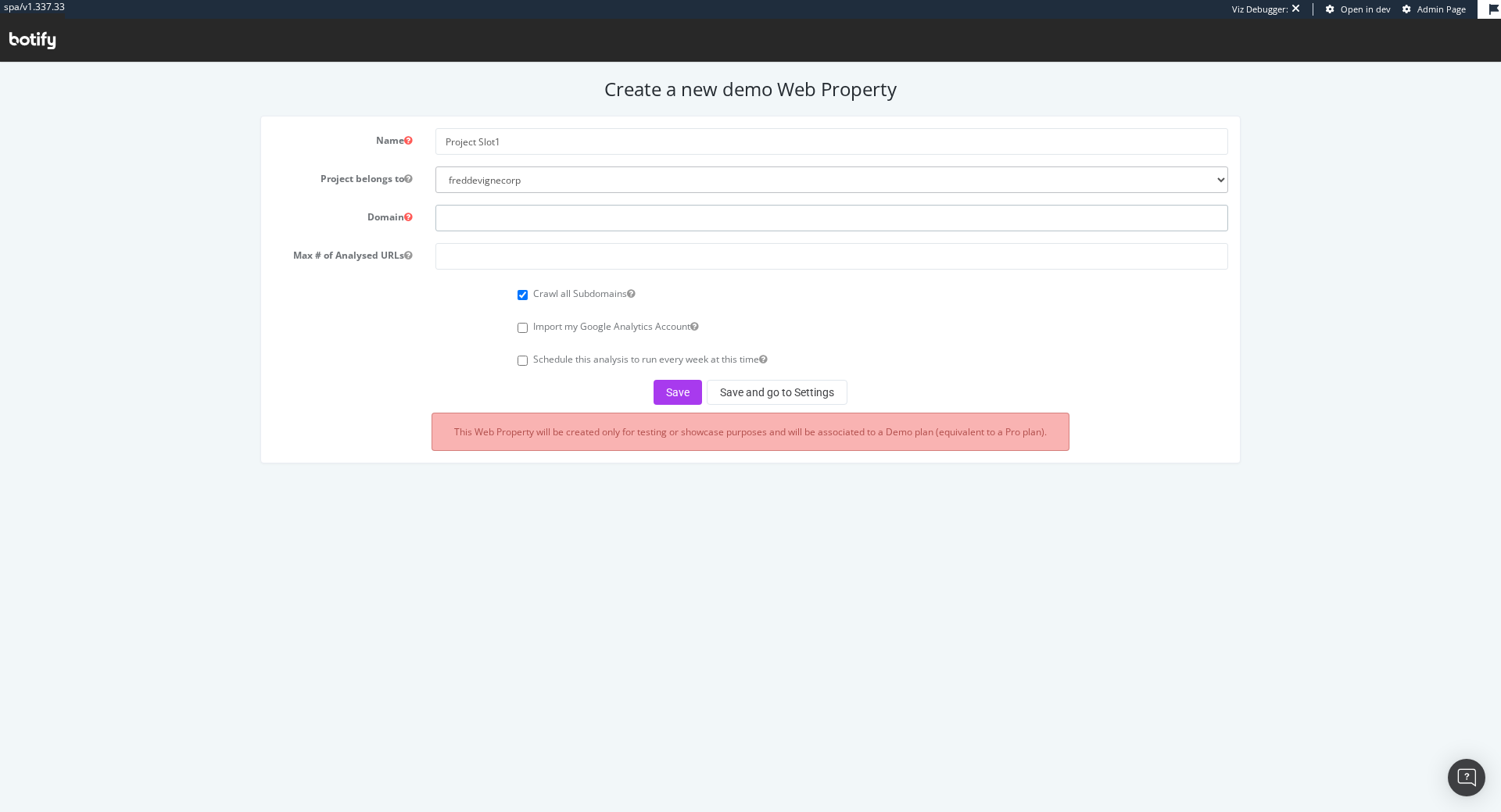
paste input "https://www.lemonde.fr/"
type input "www.lemonde.fr"
type input "10000"
click at [683, 392] on button "Save" at bounding box center [677, 392] width 48 height 25
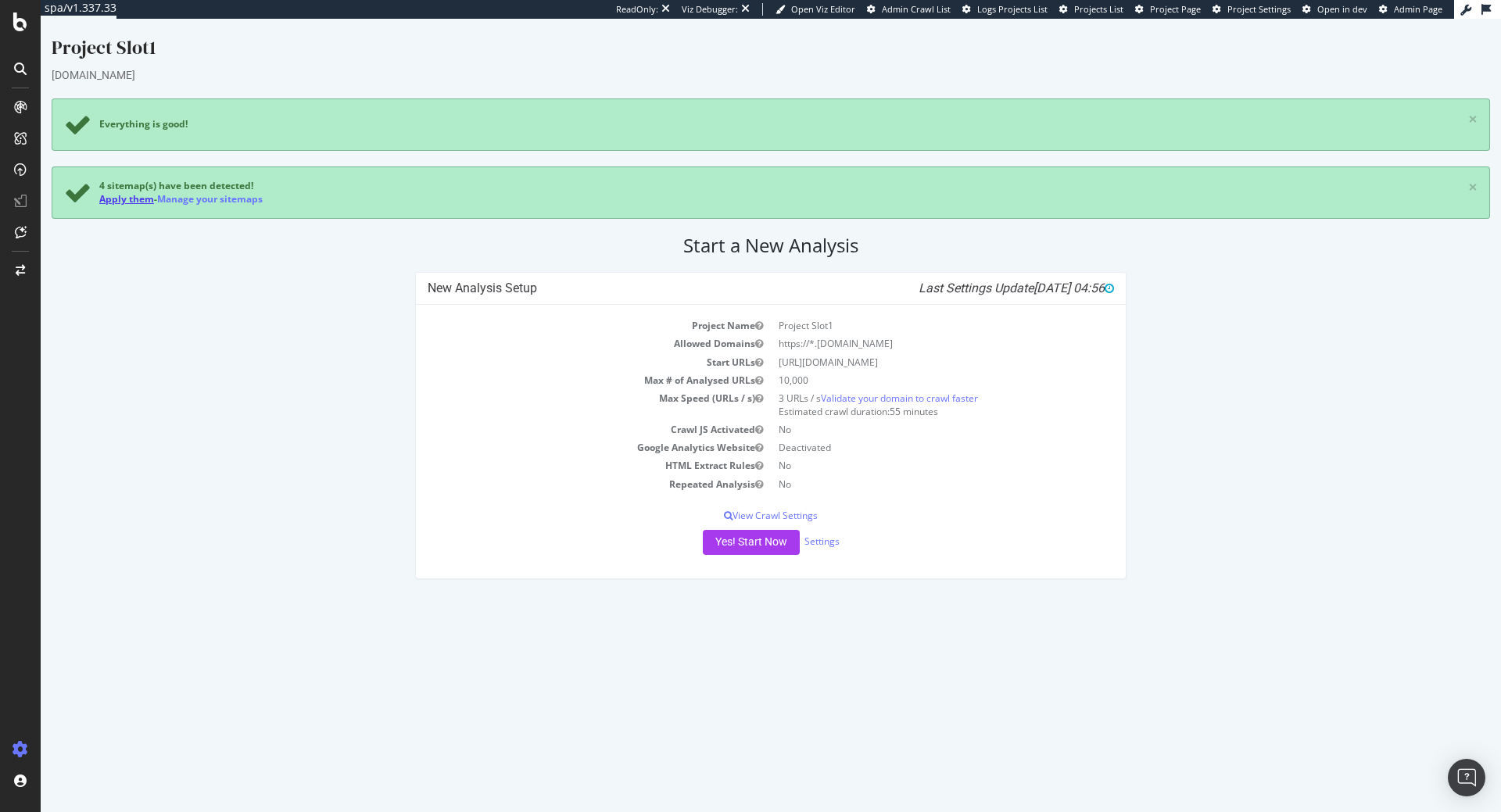
click at [112, 199] on link "Apply them" at bounding box center [126, 198] width 55 height 13
click at [830, 546] on link "Settings" at bounding box center [822, 540] width 35 height 13
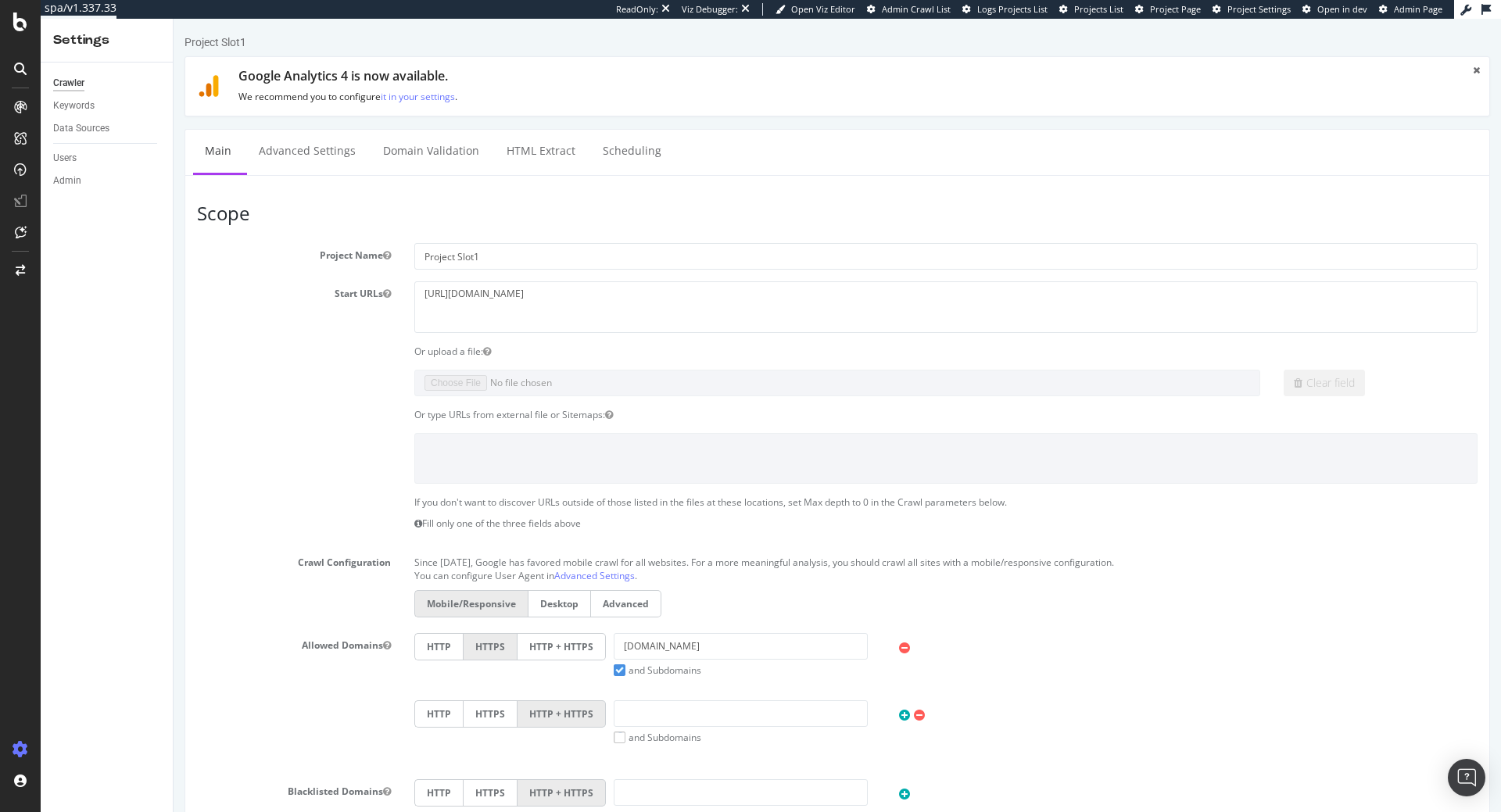
click at [330, 177] on div "Scope Project Name Project Slot1 Start URLs https://www.lemonde.fr Or upload a …" at bounding box center [837, 766] width 1305 height 1184
click at [330, 174] on ul "Main Advanced Settings Domain Validation HTML Extract Scheduling" at bounding box center [837, 151] width 1305 height 46
click at [330, 142] on link "Advanced Settings" at bounding box center [307, 151] width 120 height 43
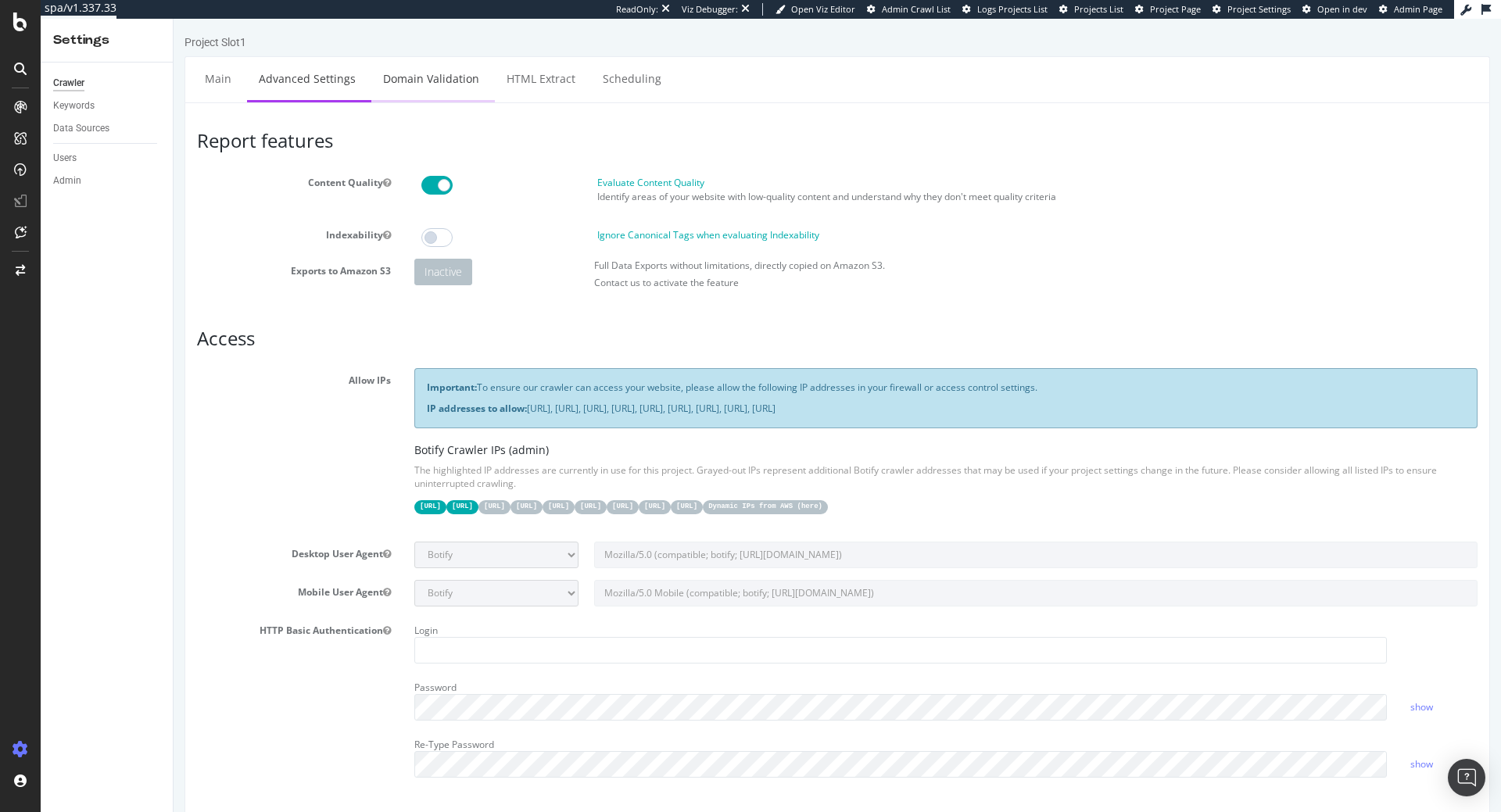
click at [441, 64] on link "Domain Validation" at bounding box center [431, 79] width 119 height 43
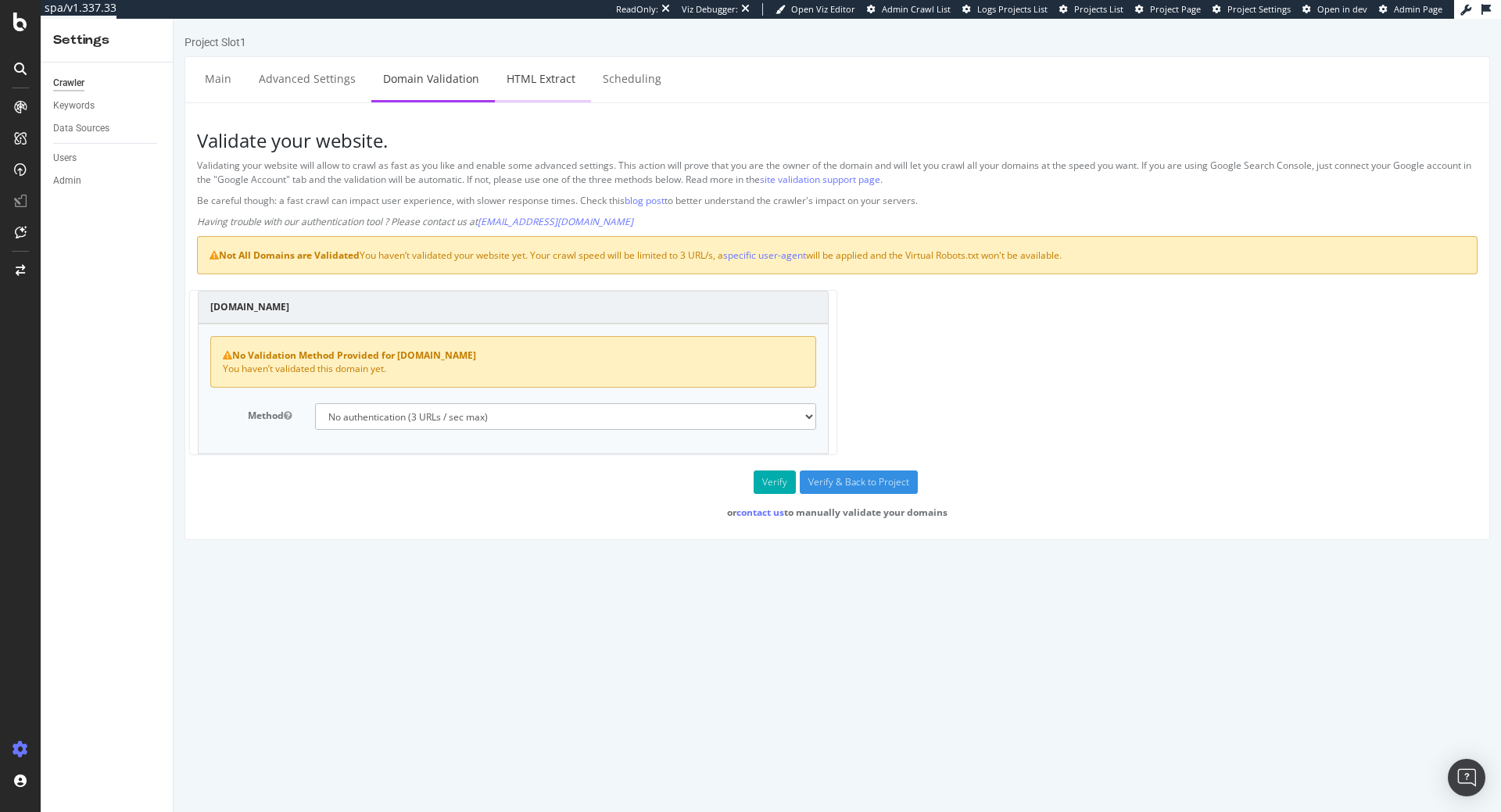
click at [526, 93] on link "HTML Extract" at bounding box center [541, 79] width 93 height 43
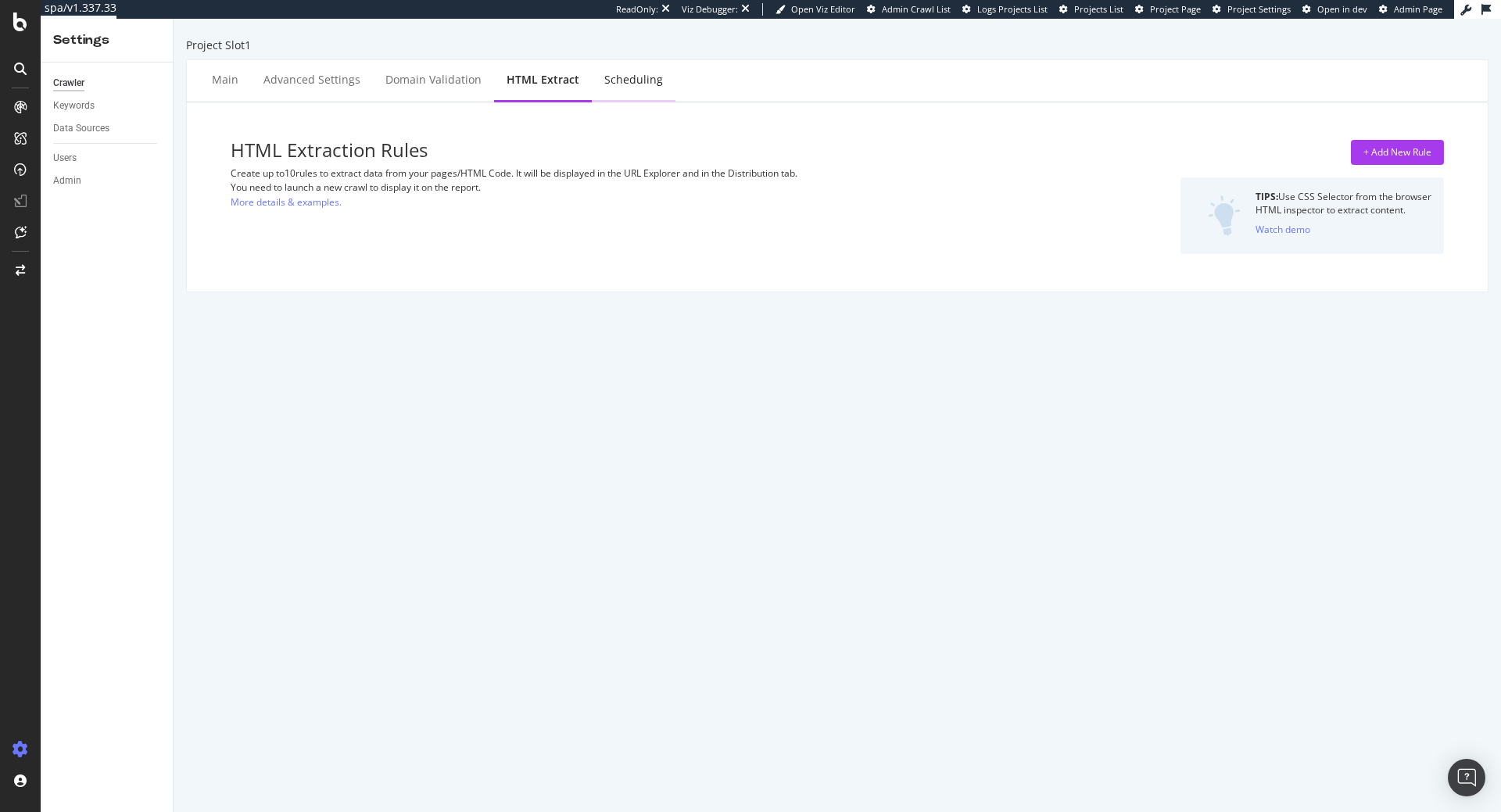
click at [609, 93] on div "Scheduling" at bounding box center [633, 81] width 84 height 43
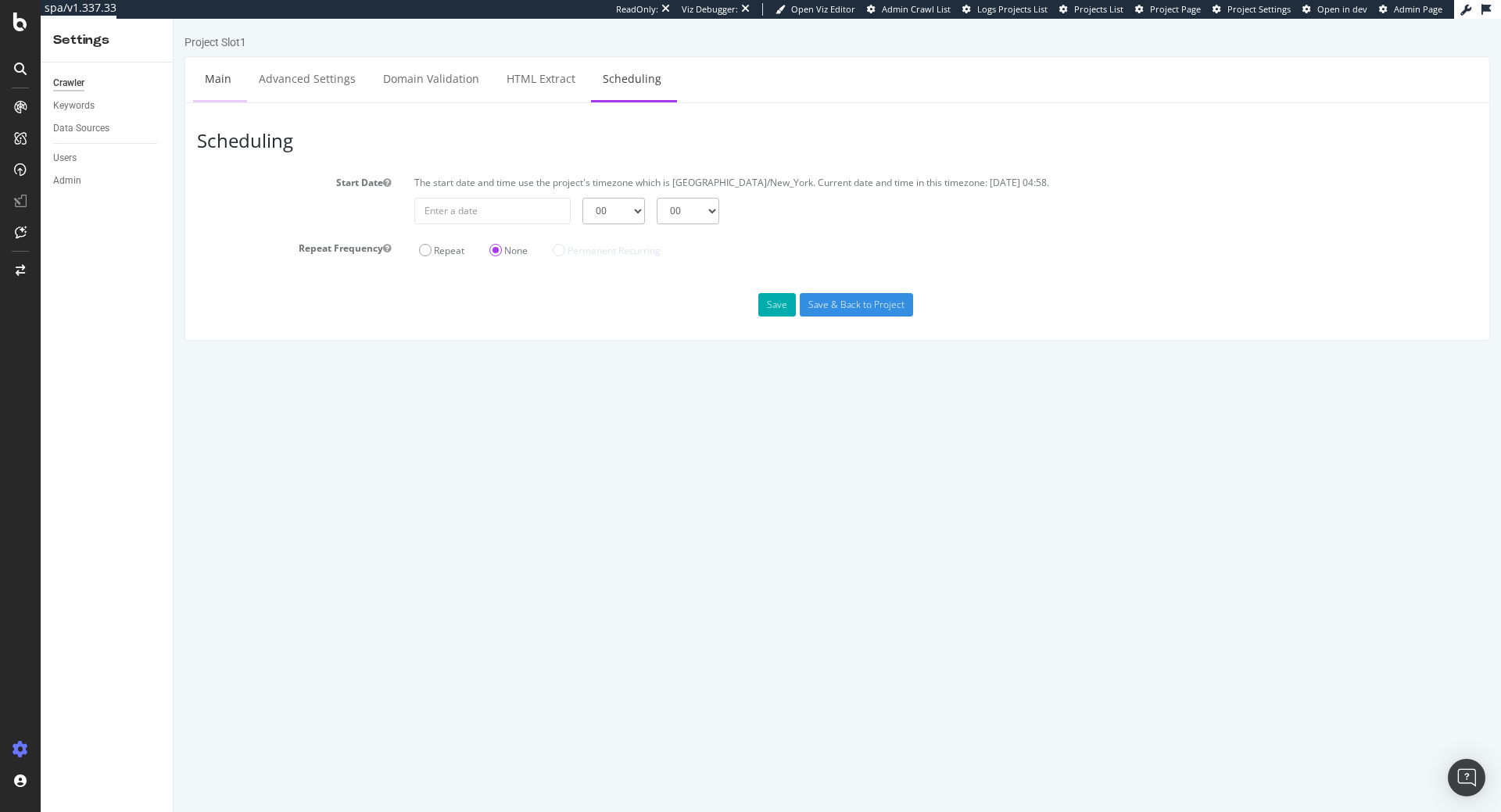
click at [245, 86] on li "Main" at bounding box center [220, 80] width 54 height 45
click at [215, 85] on link "Main" at bounding box center [218, 79] width 50 height 43
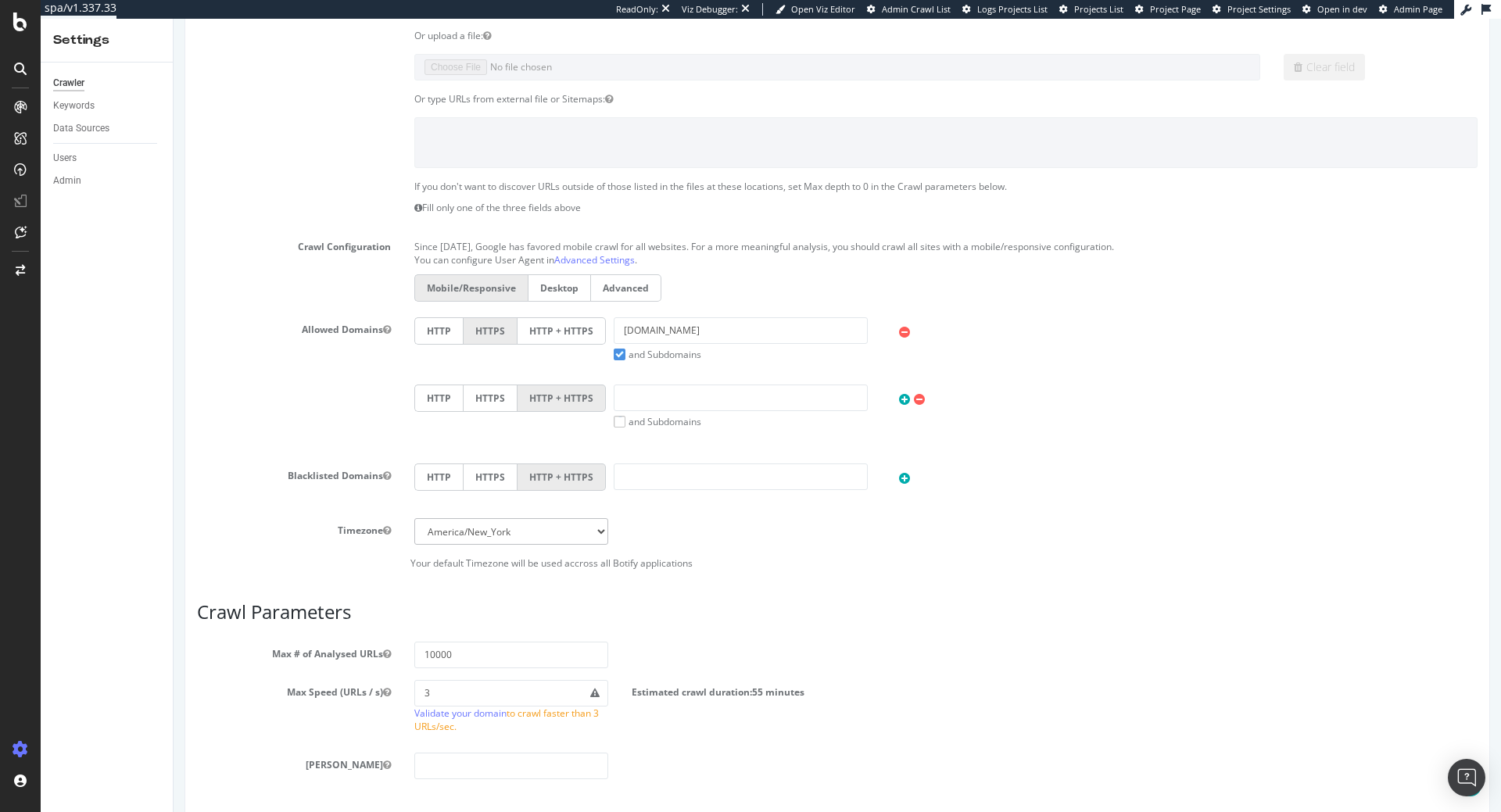
scroll to position [164, 0]
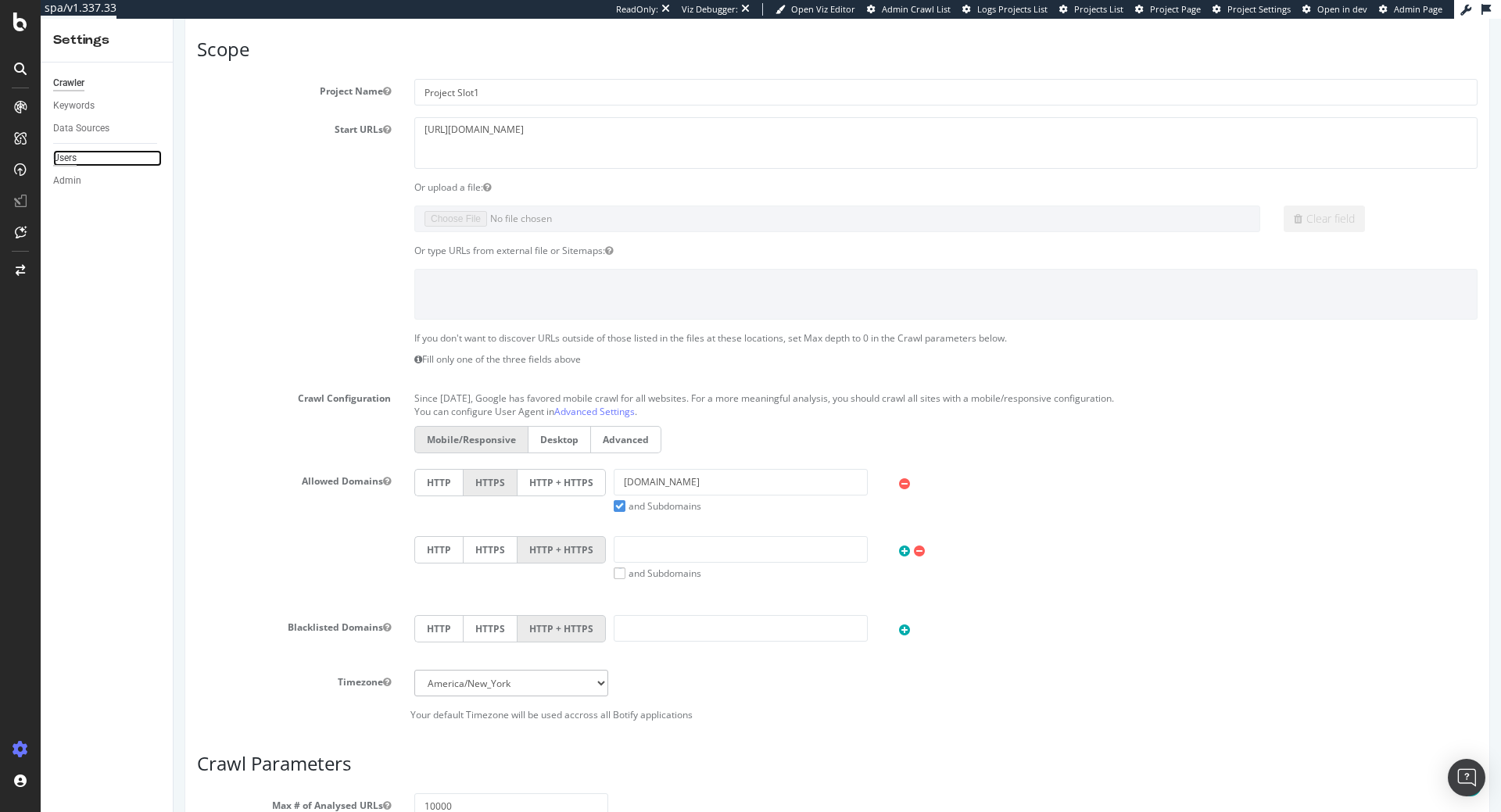
click at [74, 160] on div "Users" at bounding box center [64, 157] width 23 height 16
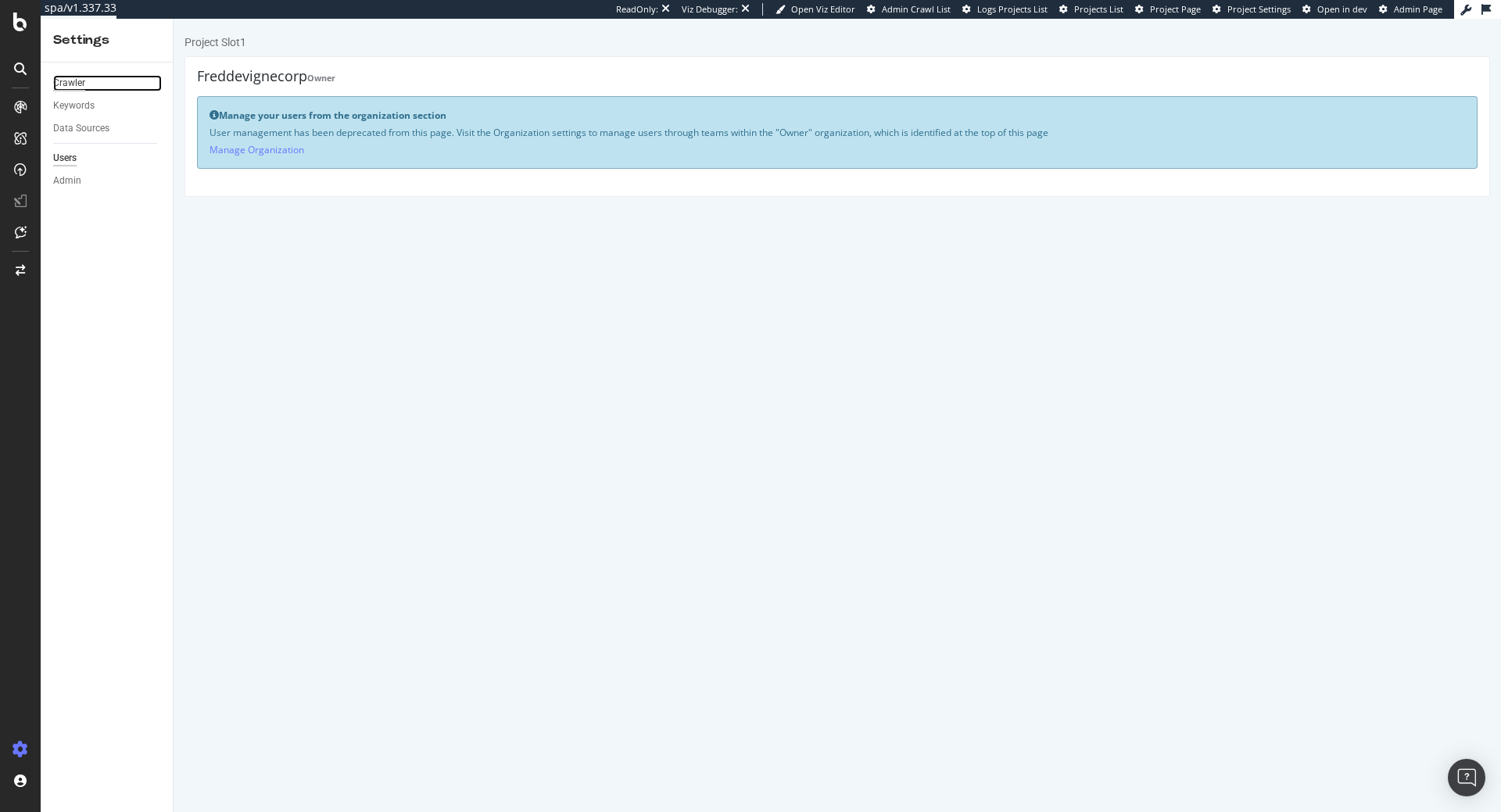
click at [61, 84] on div "Crawler" at bounding box center [68, 83] width 32 height 16
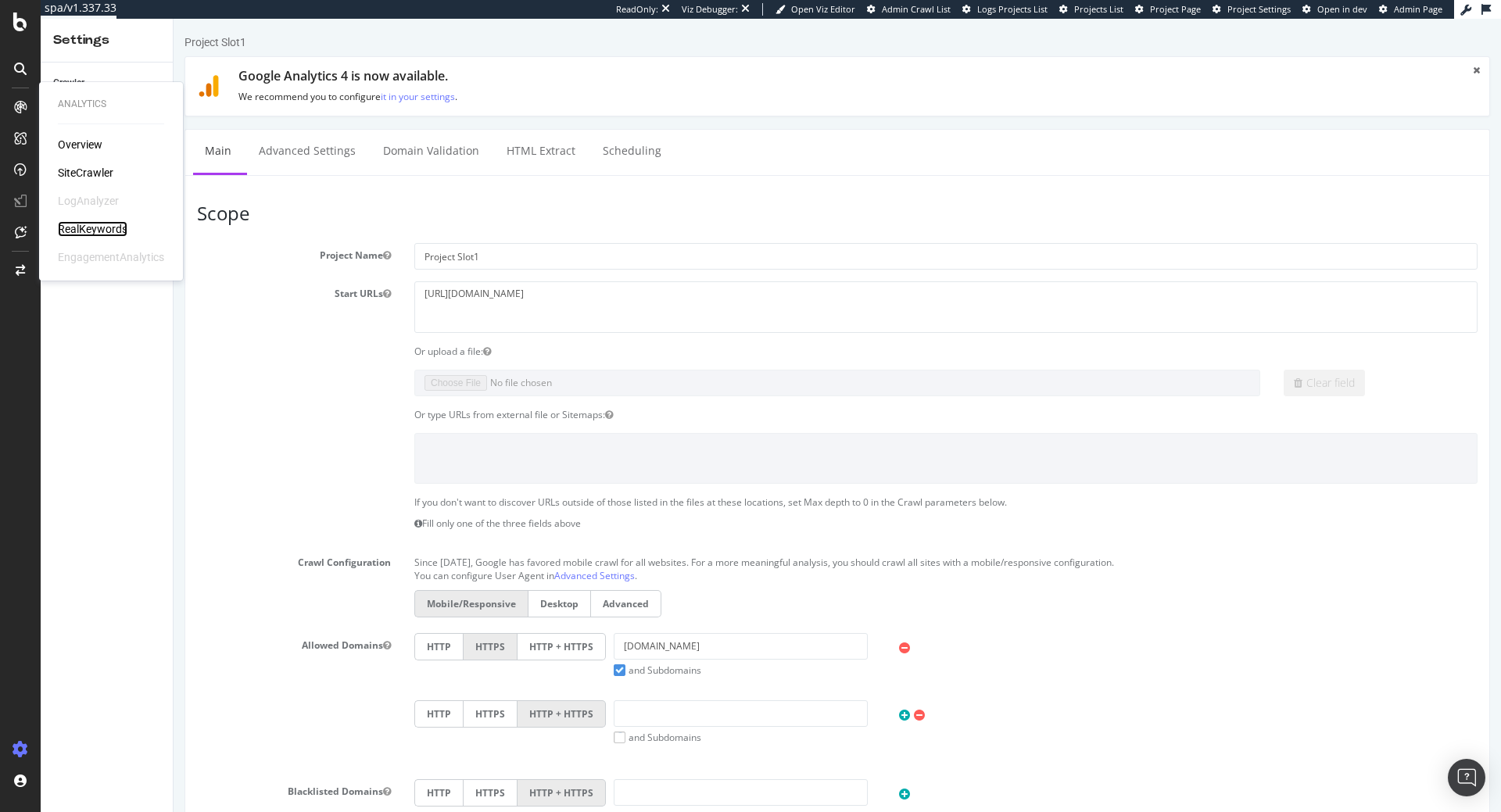
click at [106, 227] on div "RealKeywords" at bounding box center [93, 229] width 69 height 16
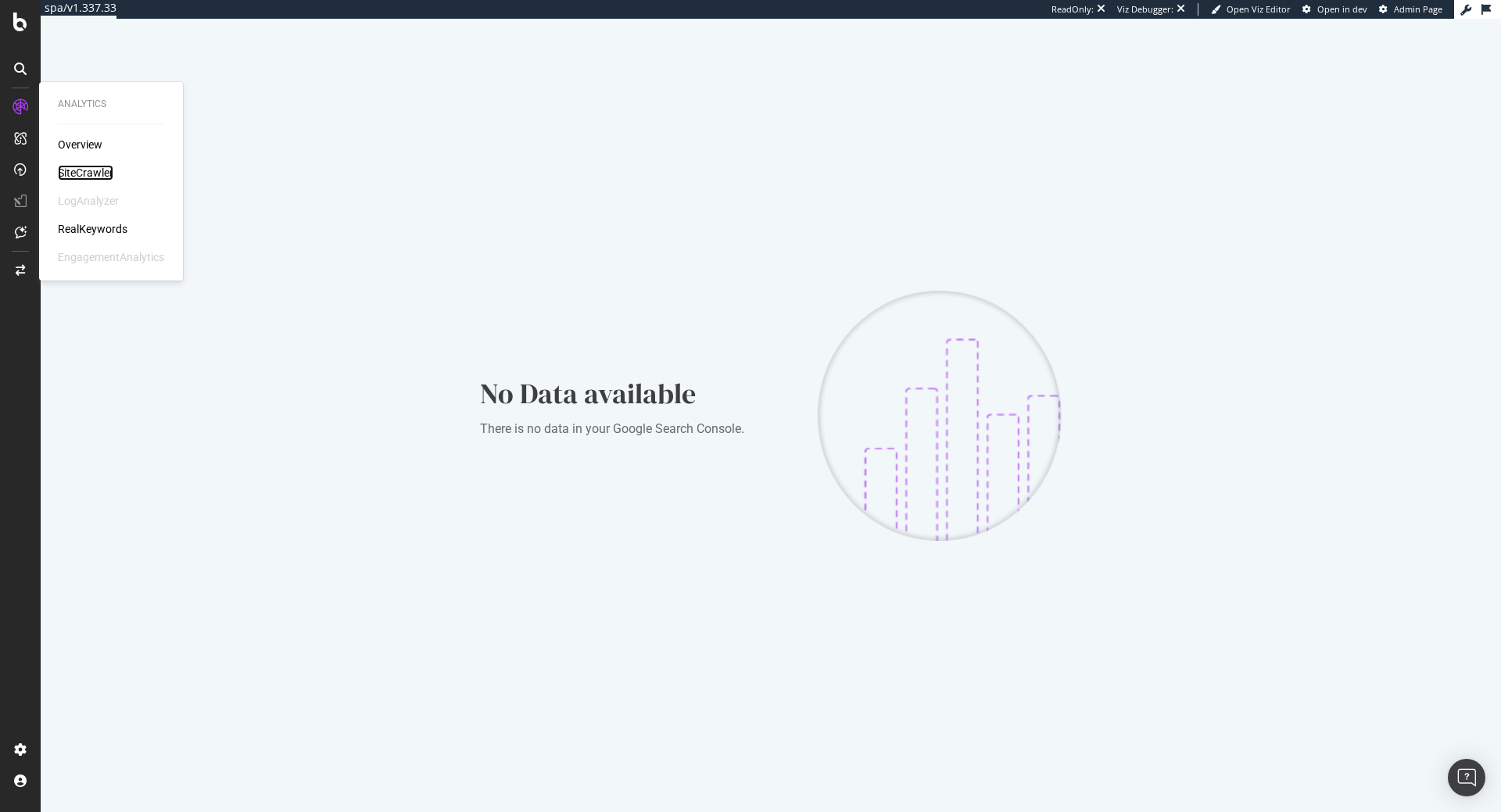
click at [91, 174] on div "SiteCrawler" at bounding box center [86, 173] width 55 height 16
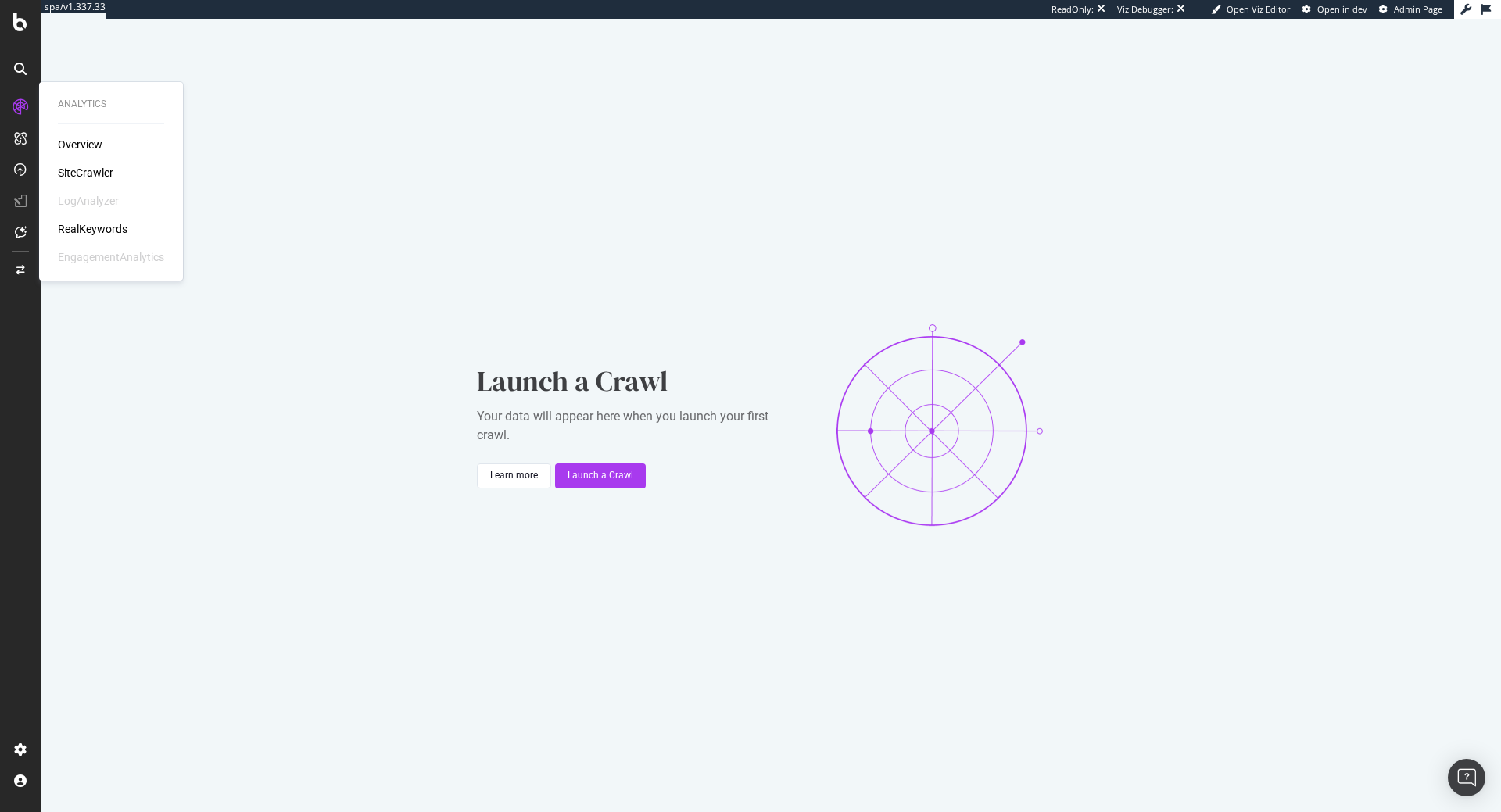
click at [87, 141] on div "Overview" at bounding box center [80, 144] width 45 height 16
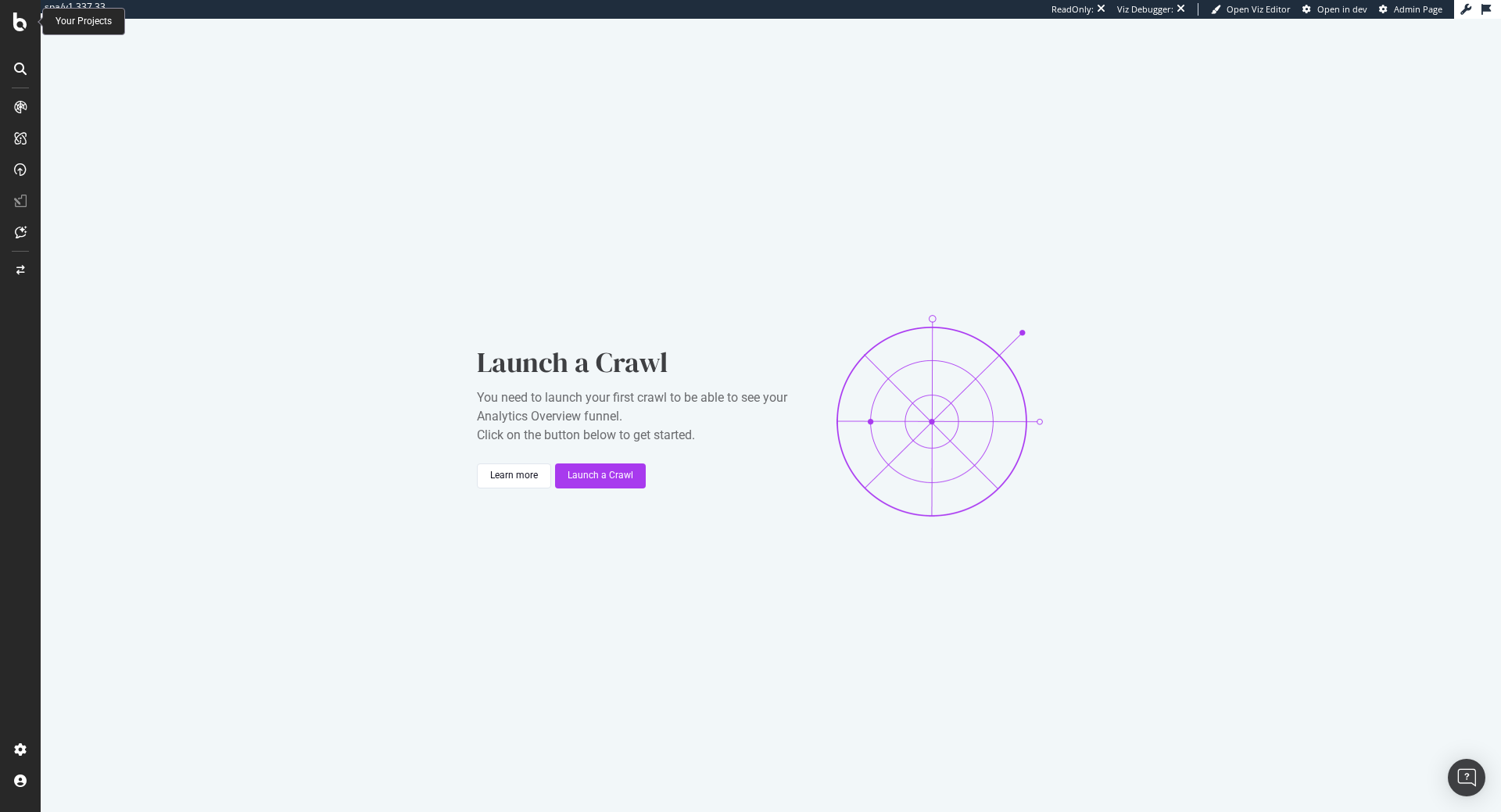
click at [26, 29] on icon at bounding box center [20, 22] width 14 height 19
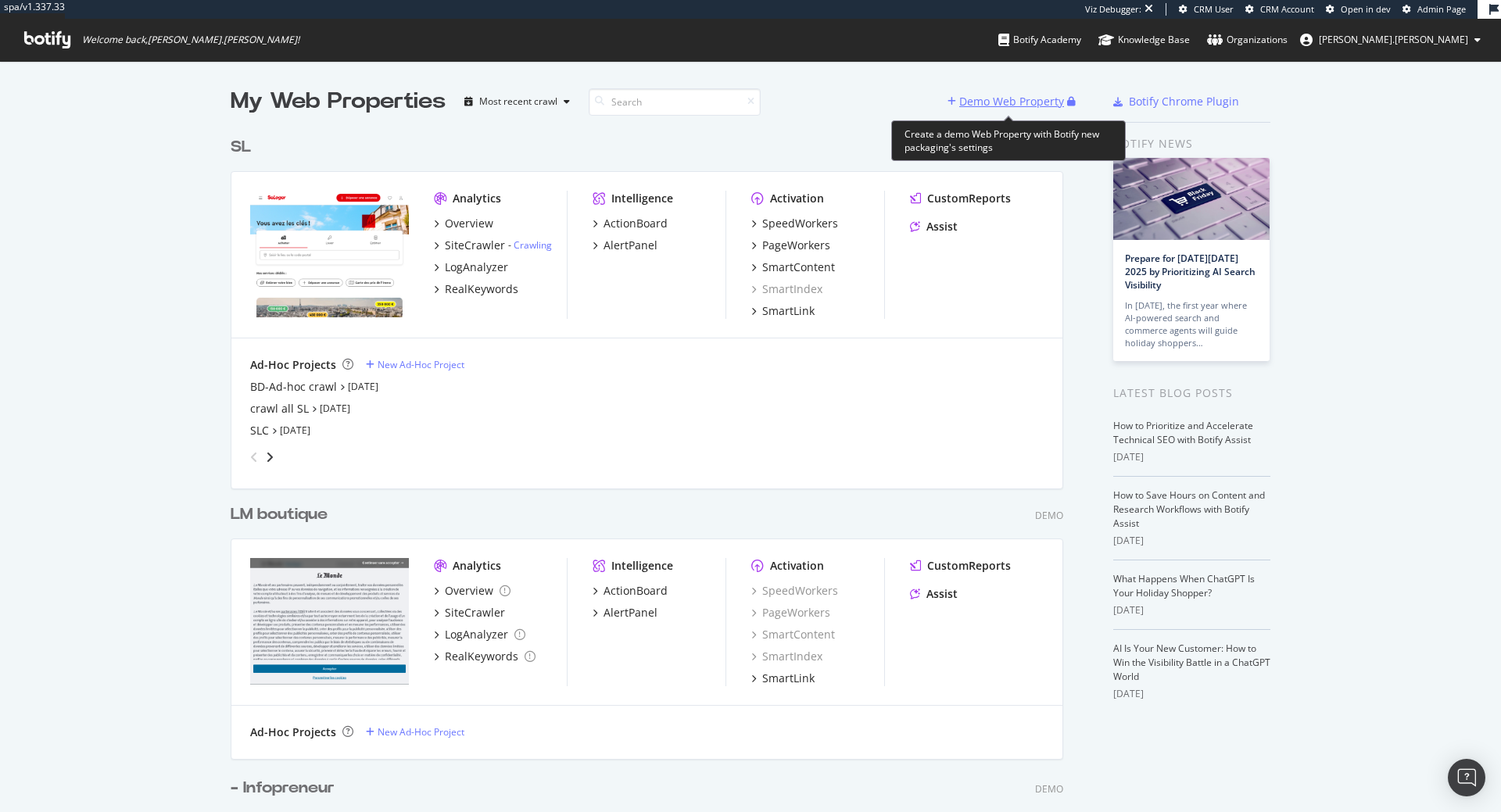
click at [1018, 110] on div "Demo Web Property" at bounding box center [1007, 101] width 119 height 23
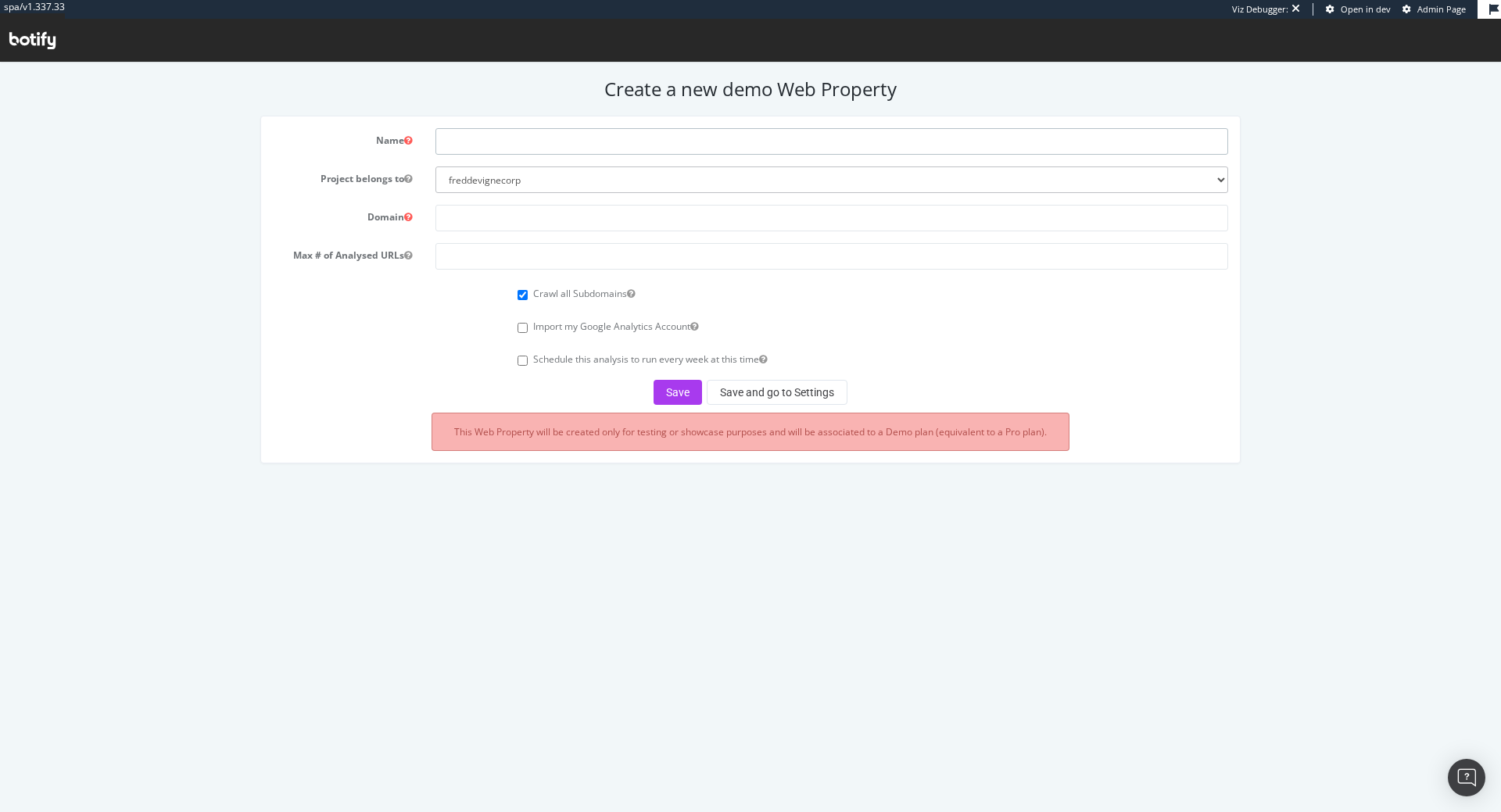
click at [467, 144] on input "text" at bounding box center [831, 141] width 792 height 27
click at [573, 146] on input "Project Slot1" at bounding box center [831, 141] width 792 height 27
type input "Project Slot2"
click at [504, 221] on input "text" at bounding box center [831, 218] width 792 height 27
paste input "https://www.jeuneafrique.com/"
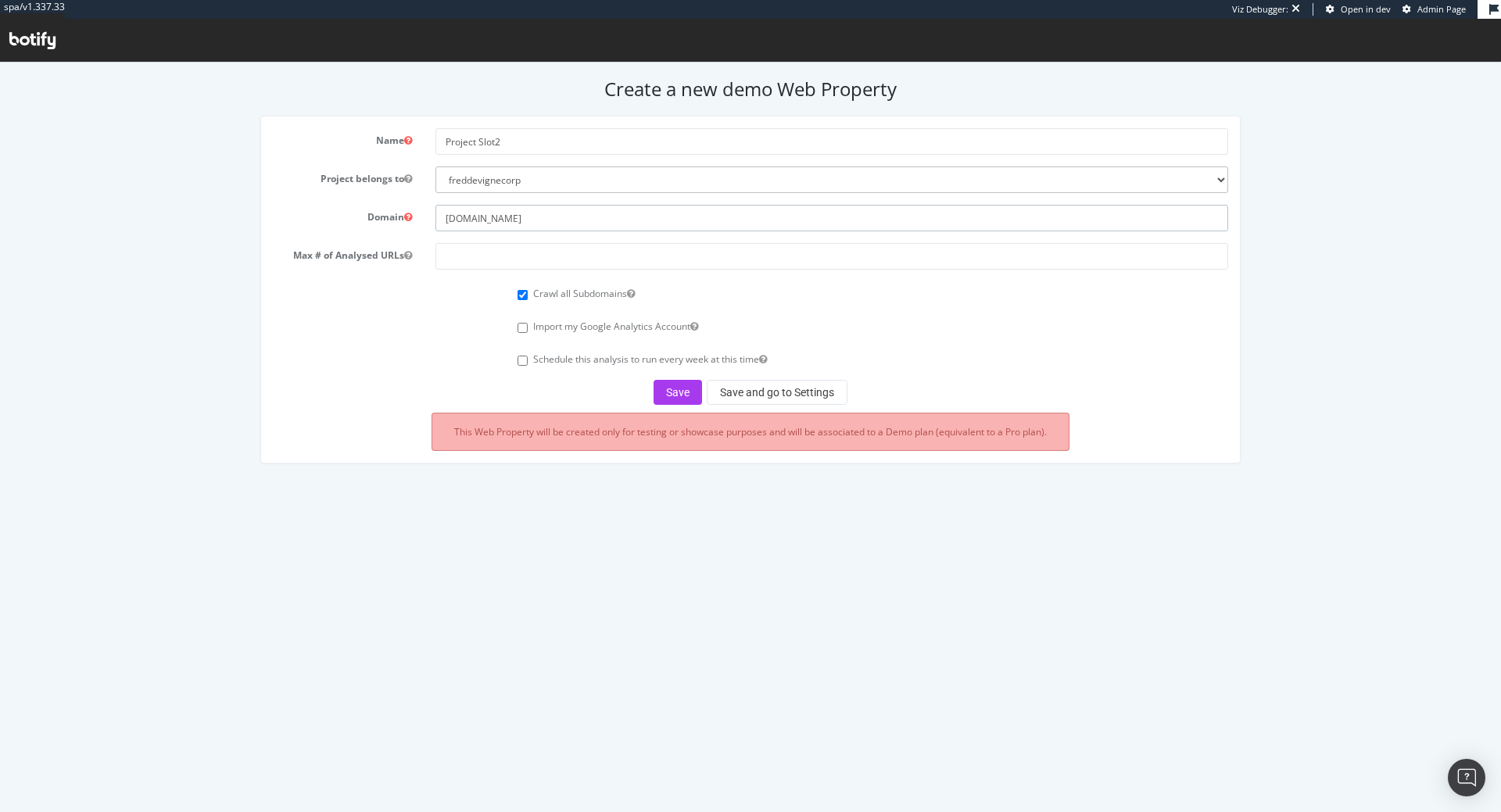
type input "www.jeuneafrique.com"
click at [580, 244] on input "number" at bounding box center [831, 256] width 792 height 27
click at [589, 223] on input "www.jeuneafrique.com" at bounding box center [831, 218] width 792 height 27
click at [576, 240] on form "Name Project Slot2 Project belongs to freddevignecorp labelemmaus benjaminbussi…" at bounding box center [750, 266] width 956 height 277
click at [578, 249] on input "number" at bounding box center [831, 256] width 792 height 27
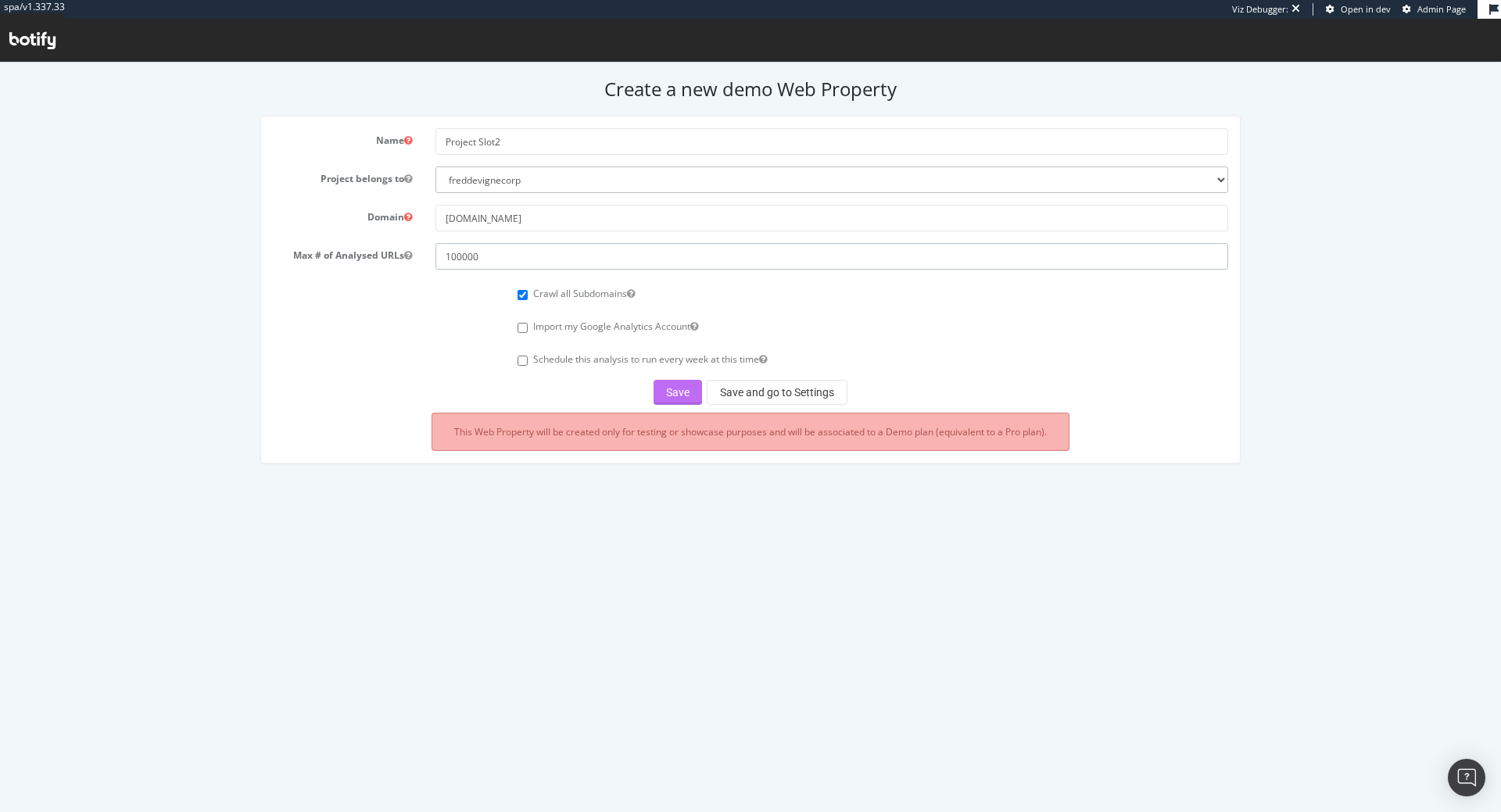
type input "100000"
click at [669, 393] on button "Save" at bounding box center [677, 392] width 48 height 25
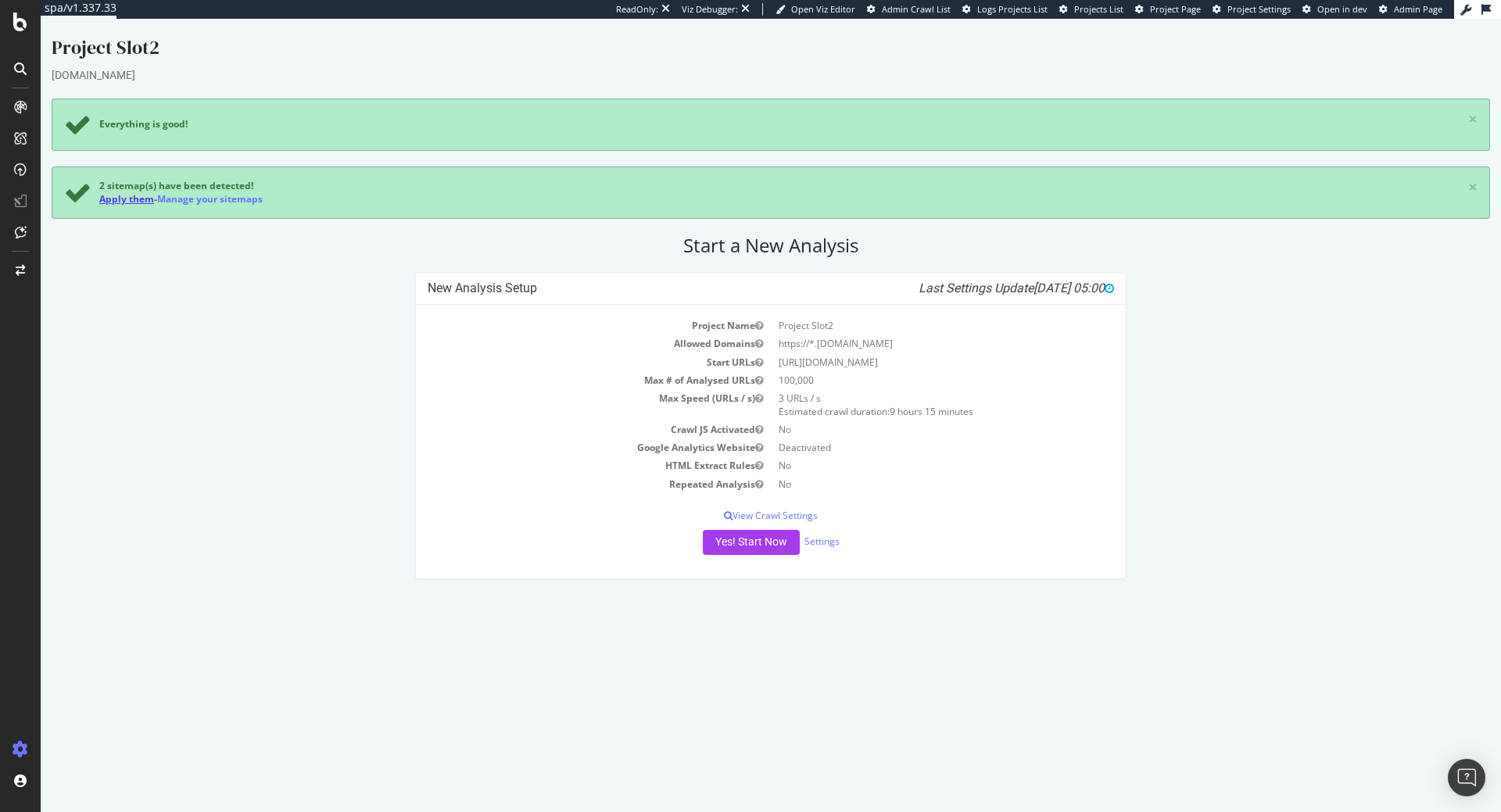
click at [107, 199] on link "Apply them" at bounding box center [126, 198] width 55 height 13
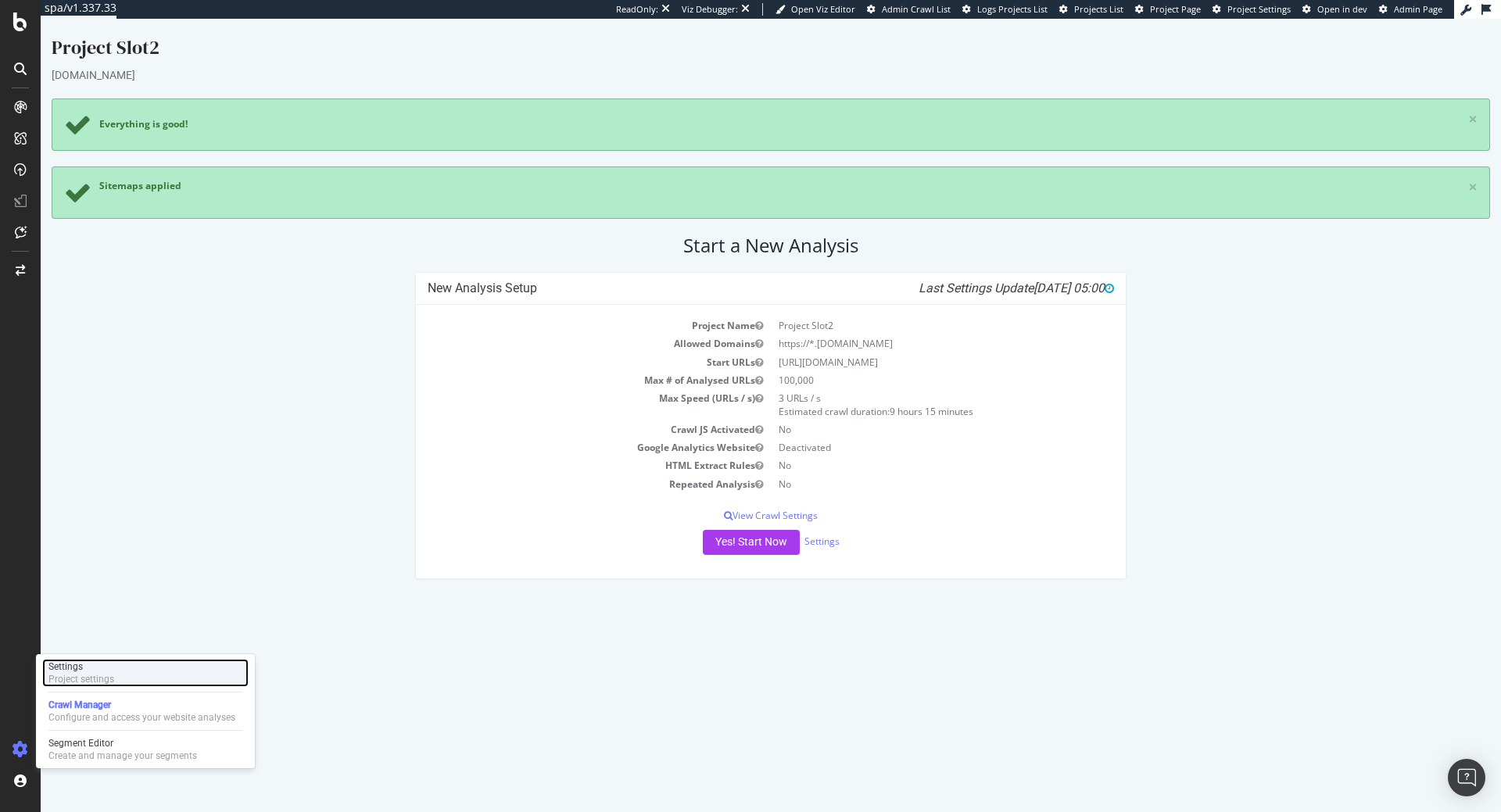
click at [112, 682] on div "Project settings" at bounding box center [81, 679] width 66 height 12
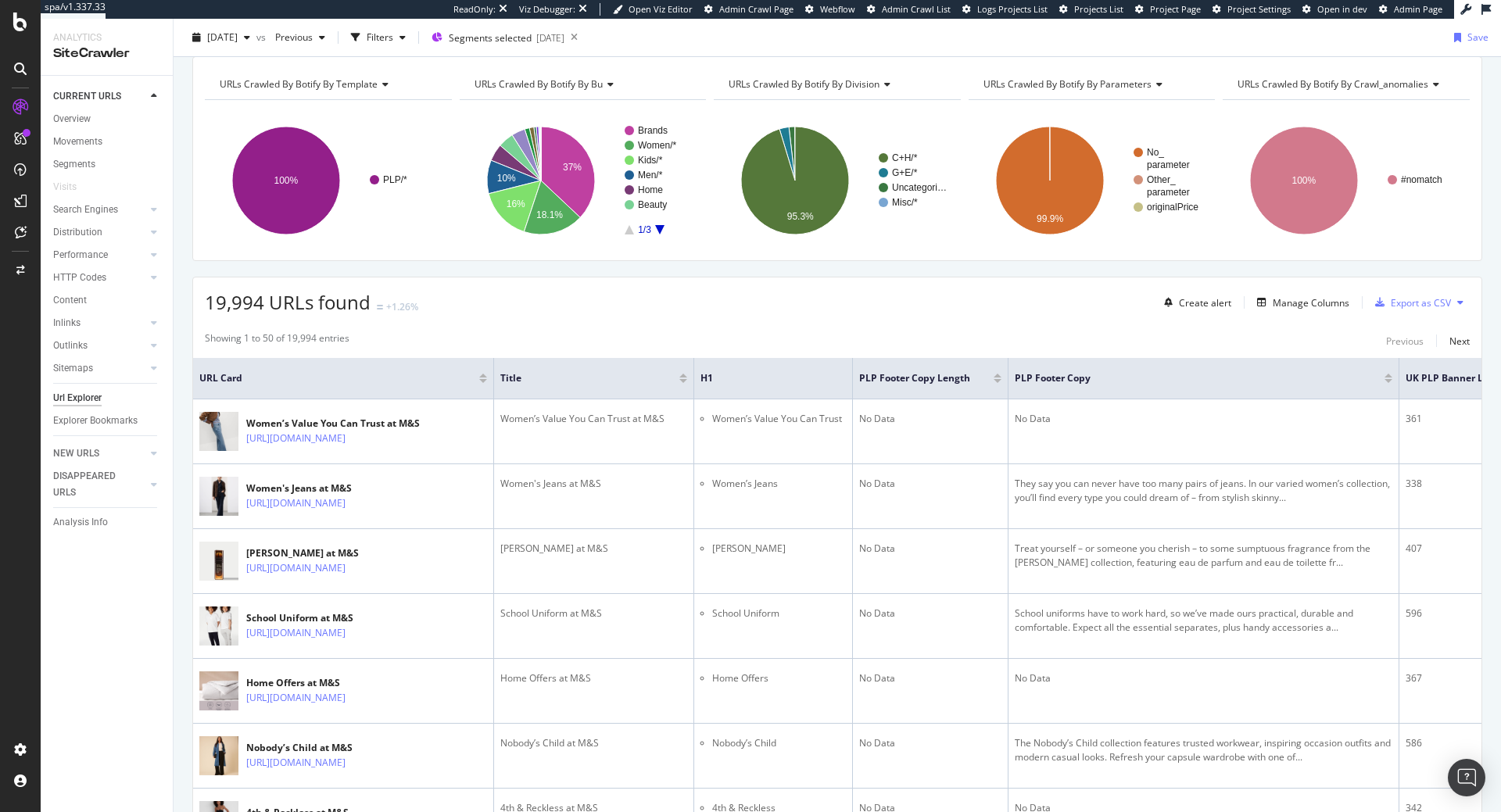
scroll to position [239, 0]
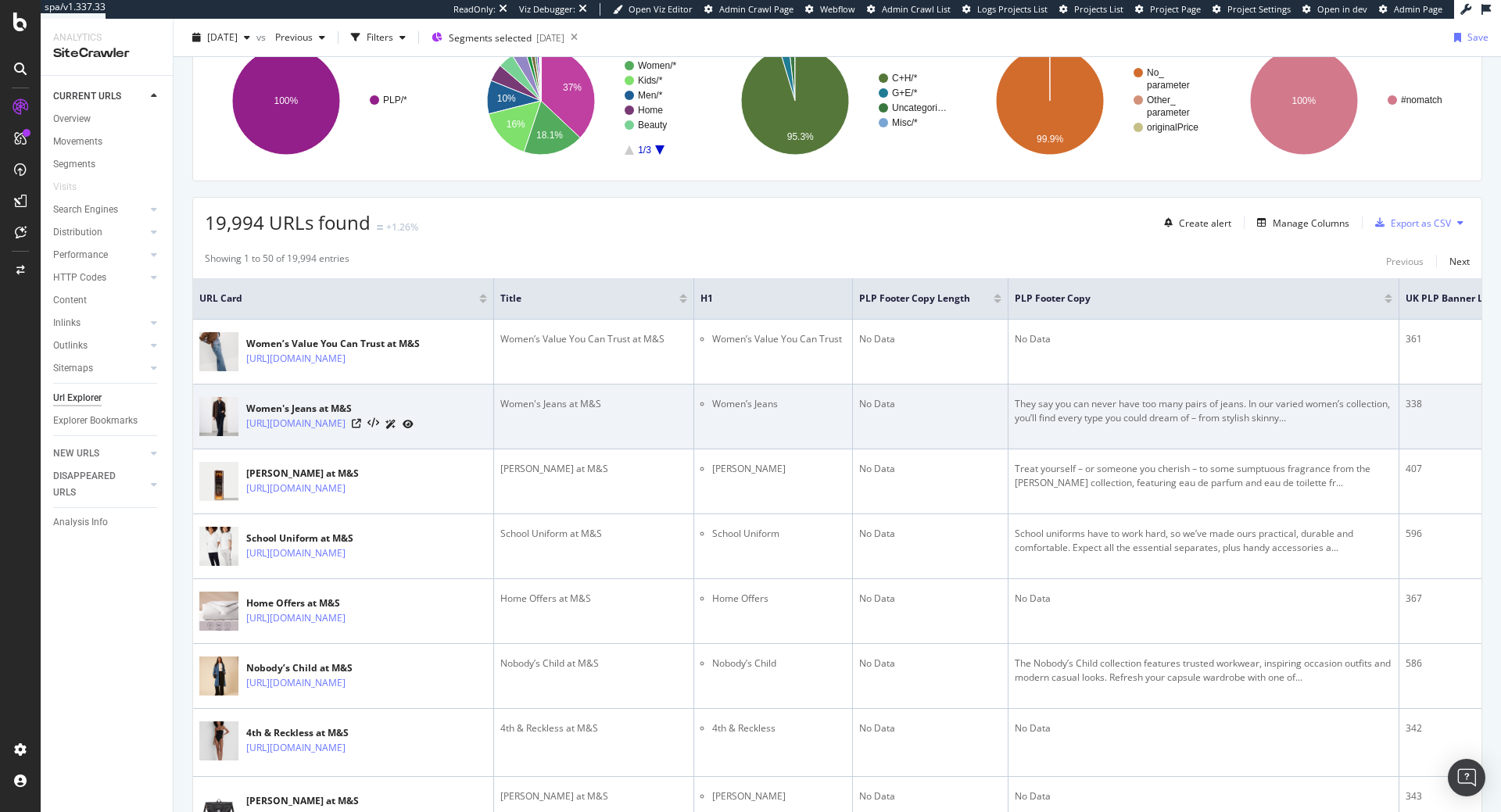
click at [1254, 432] on td "They say you can never have too many pairs of jeans. In our varied women’s coll…" at bounding box center [1204, 417] width 391 height 65
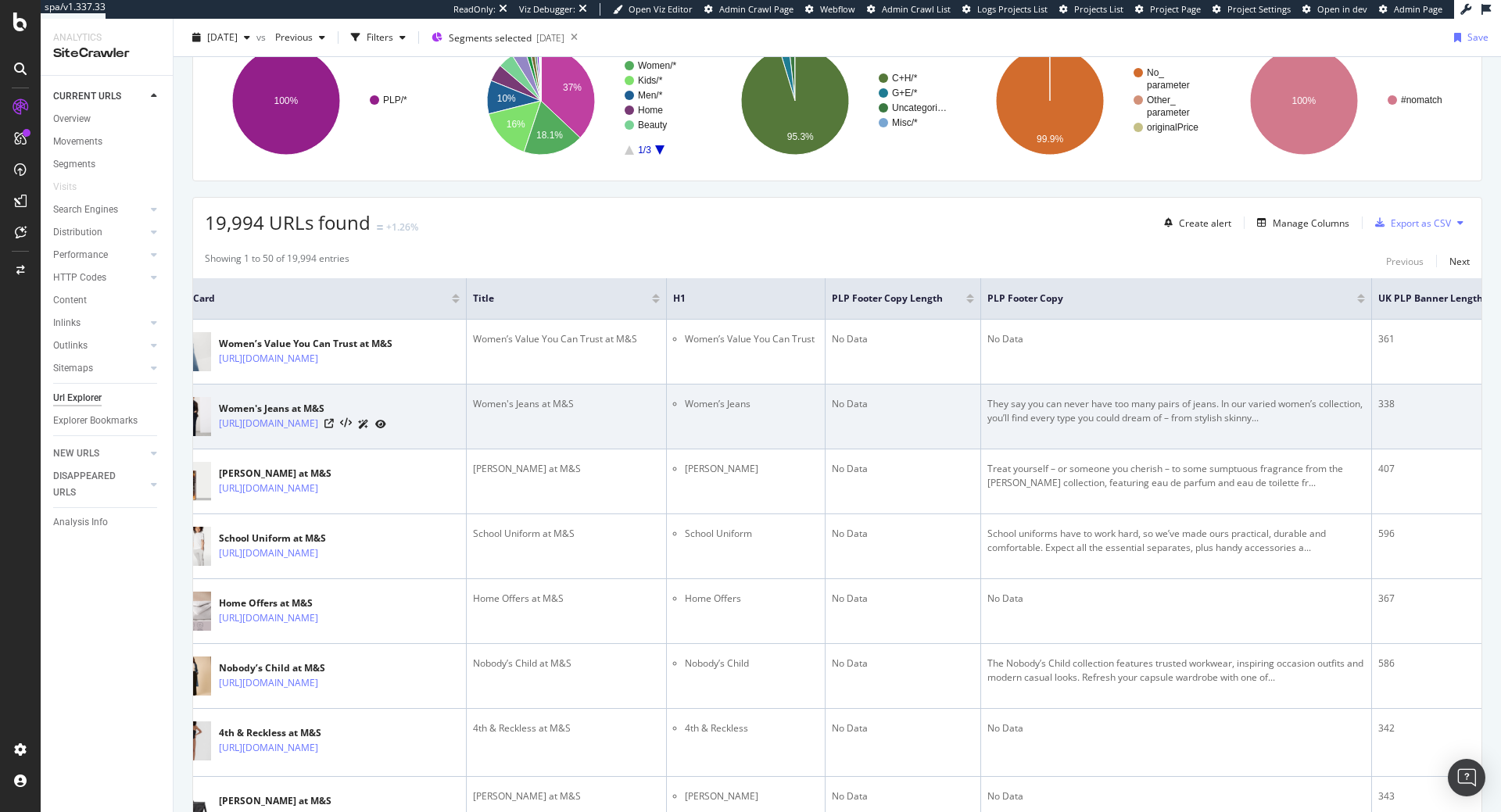
scroll to position [0, 0]
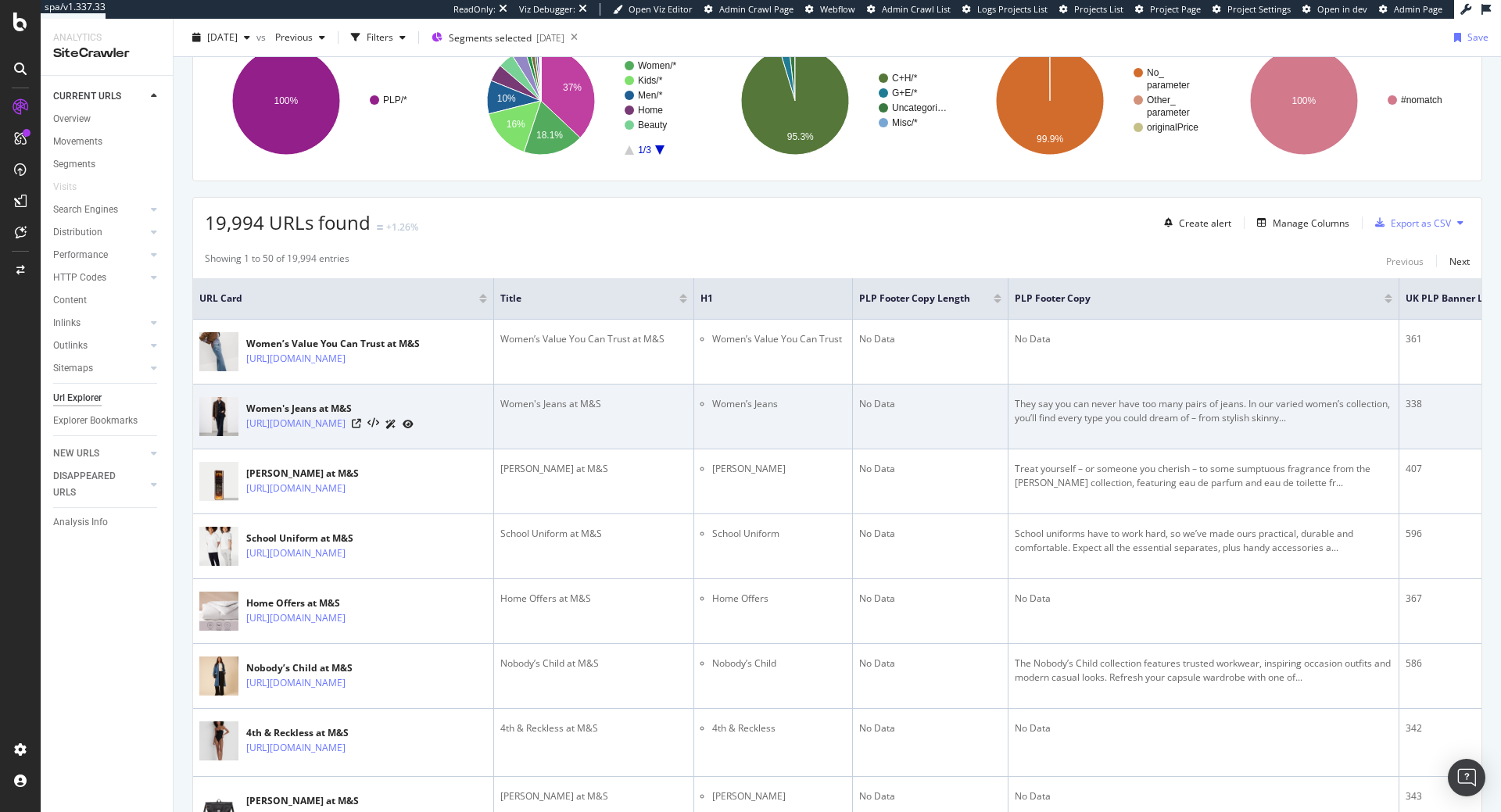
click at [396, 425] on icon at bounding box center [390, 424] width 11 height 10
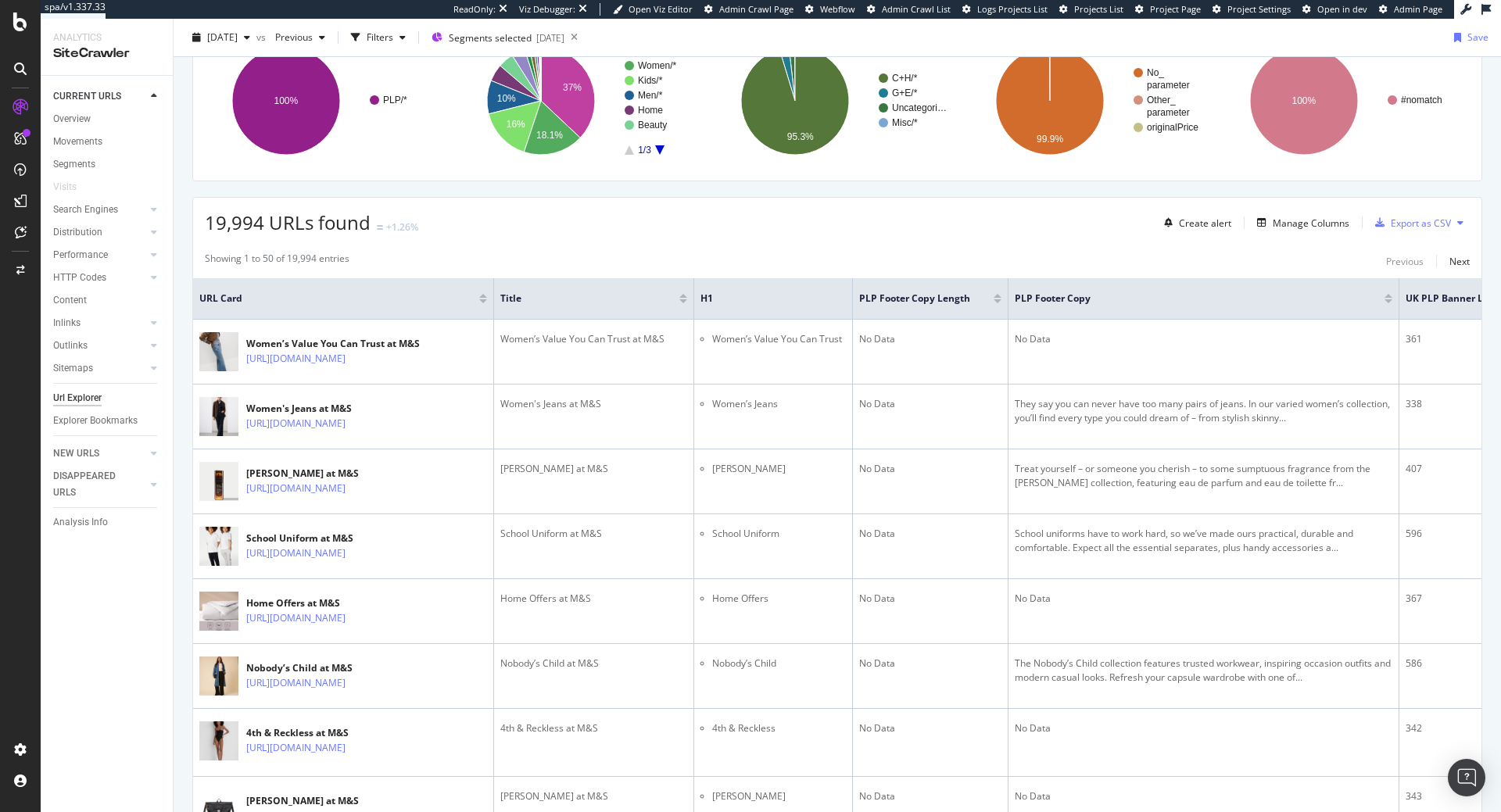
click at [1463, 223] on button at bounding box center [1460, 222] width 19 height 25
click at [1404, 237] on span "Create a Job Automation" at bounding box center [1385, 238] width 106 height 14
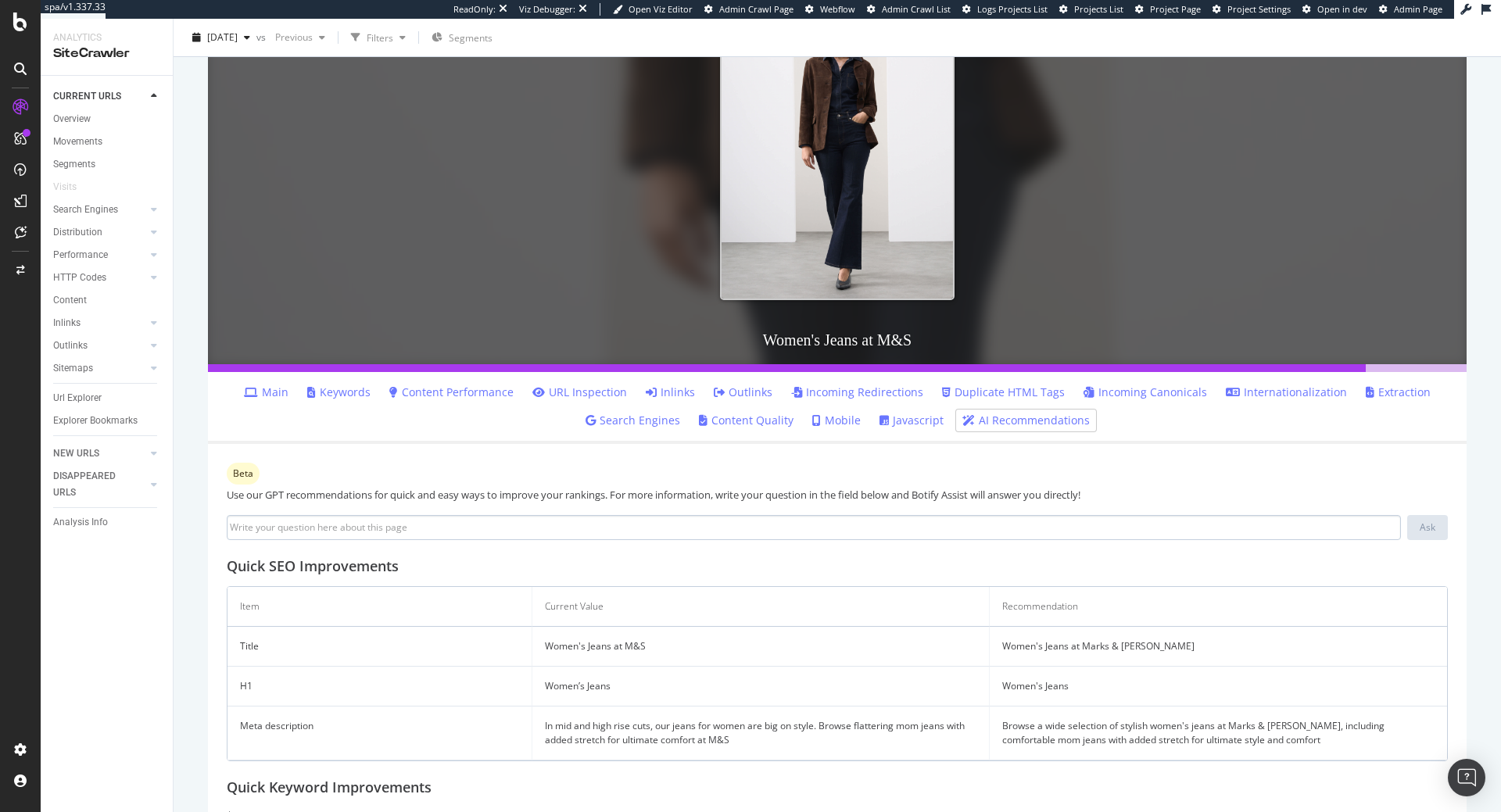
scroll to position [297, 0]
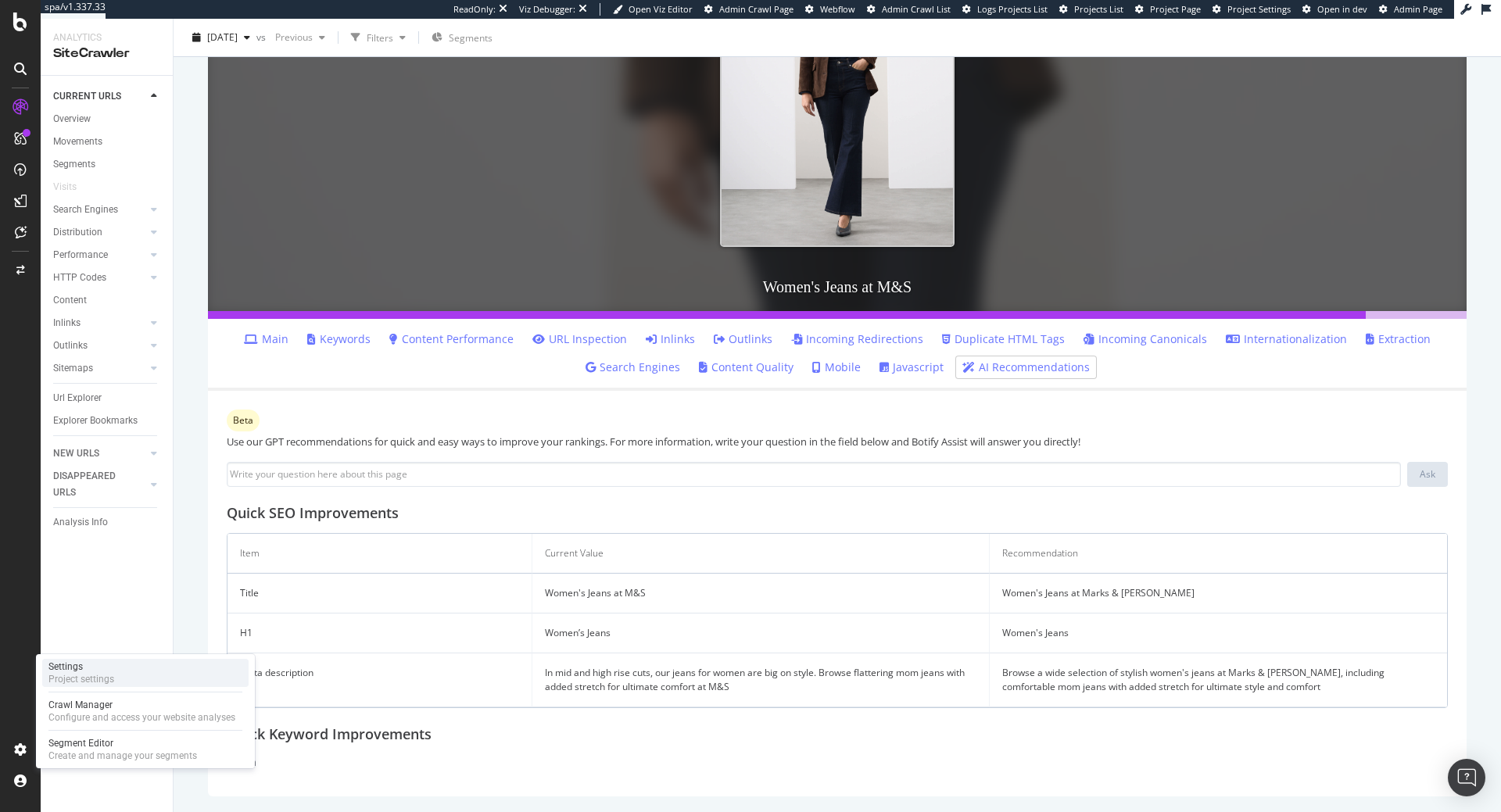
click at [113, 659] on div "Settings Project settings" at bounding box center [145, 673] width 207 height 29
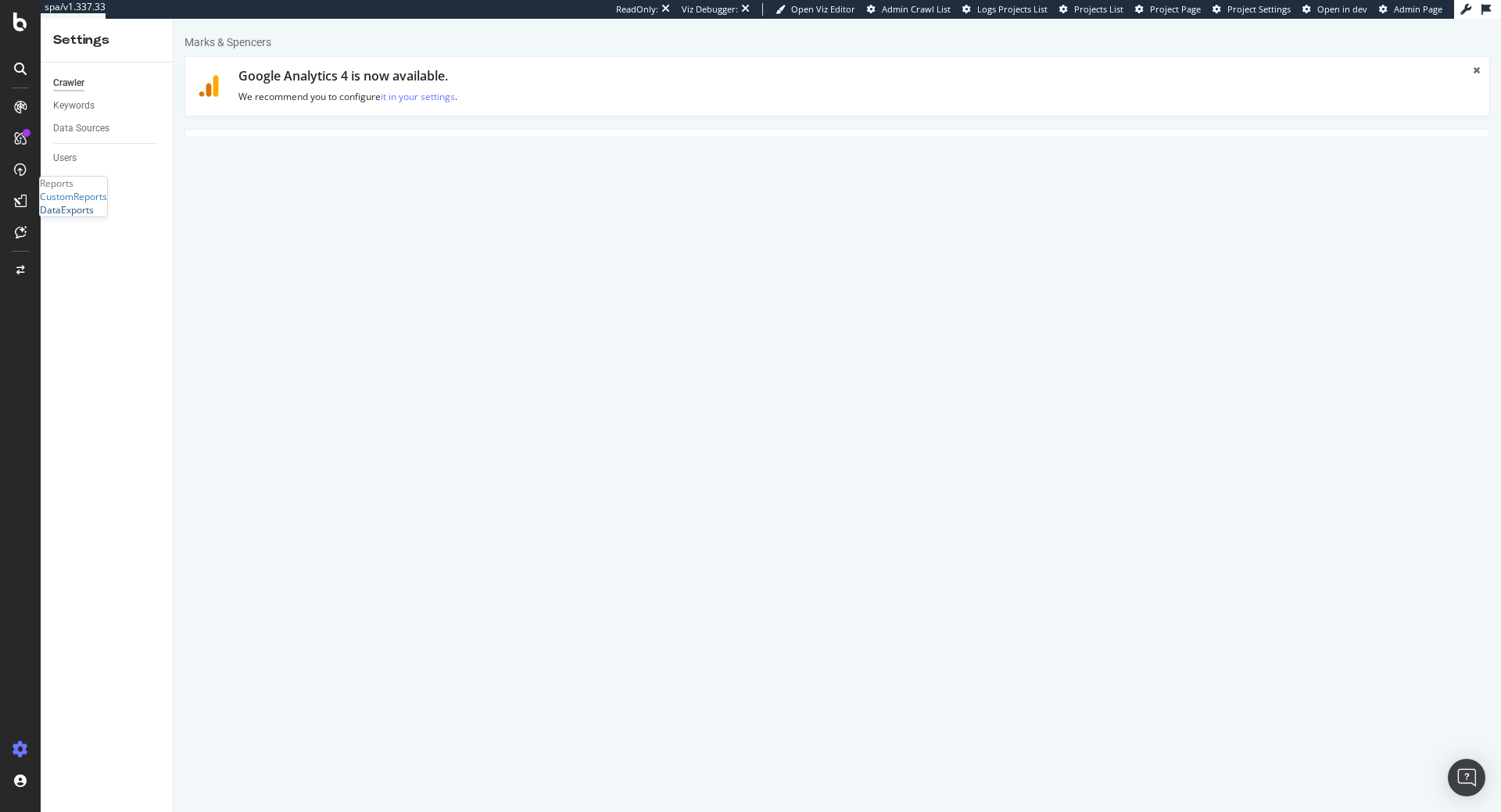
click at [93, 216] on div "DataExports" at bounding box center [67, 209] width 54 height 13
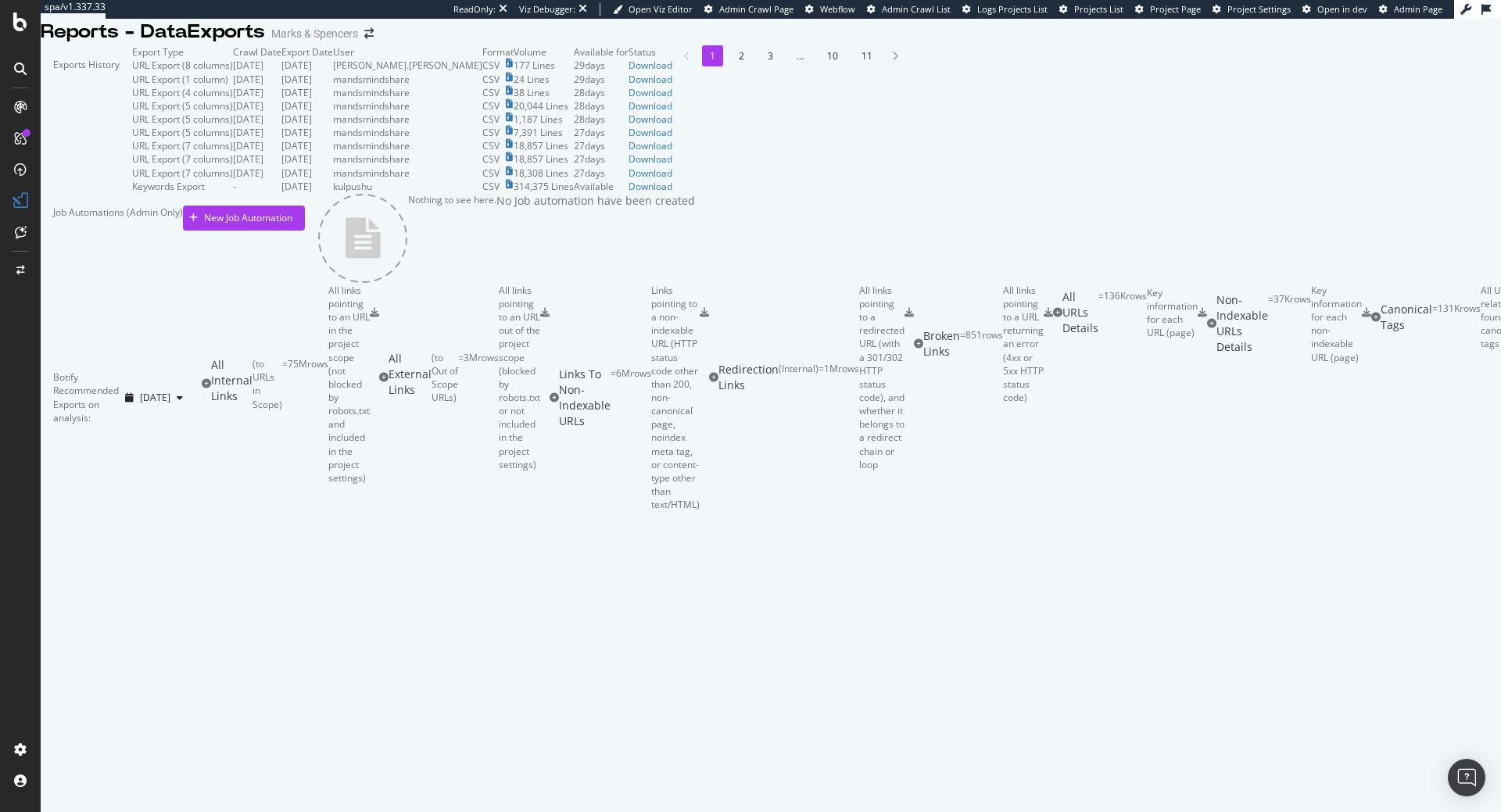
scroll to position [332, 0]
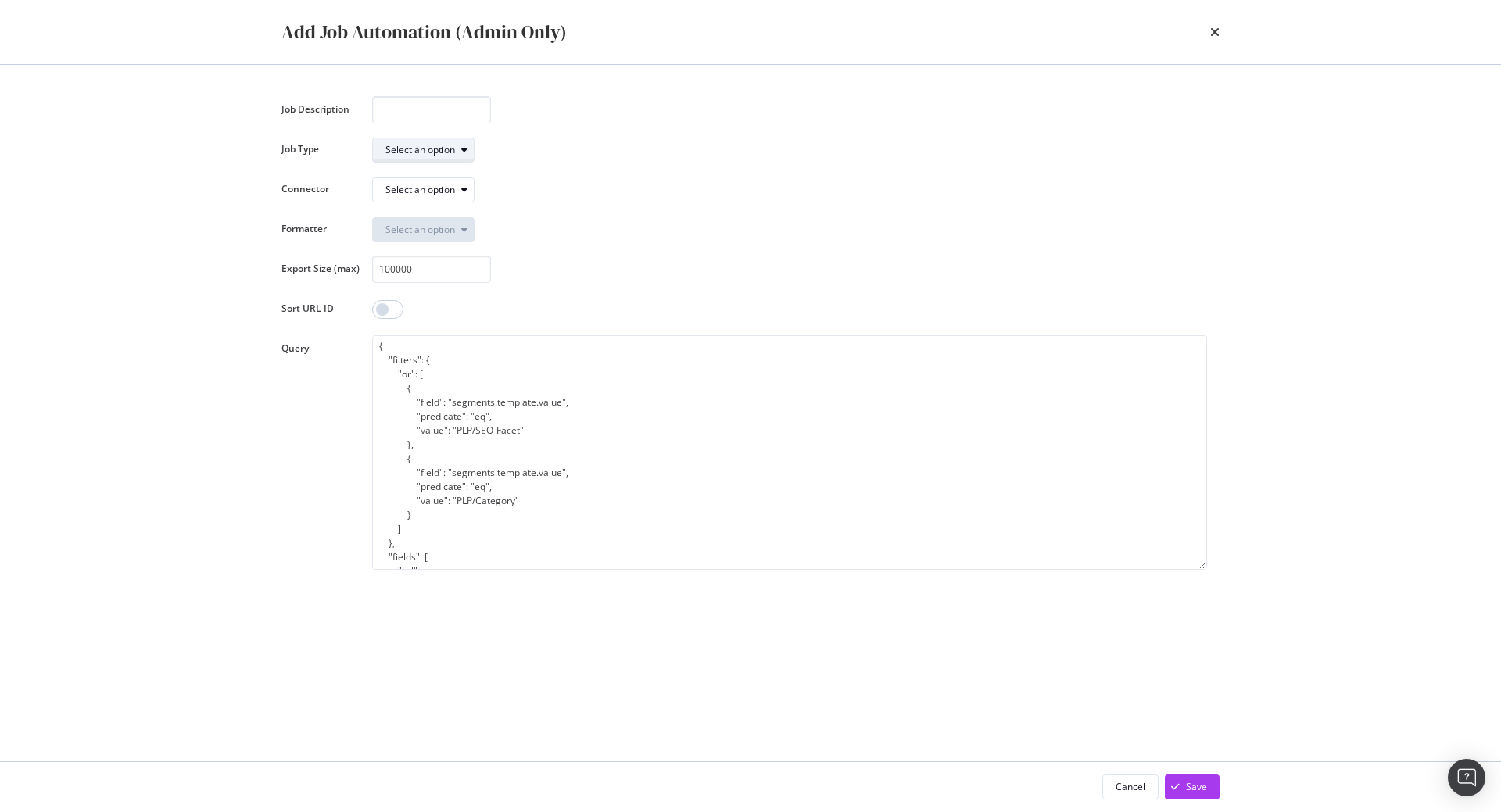
click at [435, 150] on div "Select an option" at bounding box center [420, 150] width 69 height 10
click at [561, 142] on div "Select an option" at bounding box center [789, 150] width 835 height 28
click at [713, 382] on textarea "{ "filters": { "or": [ { "field": "segments.template.value", "predicate": "eq",…" at bounding box center [789, 452] width 835 height 234
click at [685, 249] on div "Job Description Job Type Select an option Connector Select an option Formatter …" at bounding box center [750, 333] width 938 height 474
click at [416, 150] on div "Select an option" at bounding box center [420, 150] width 69 height 10
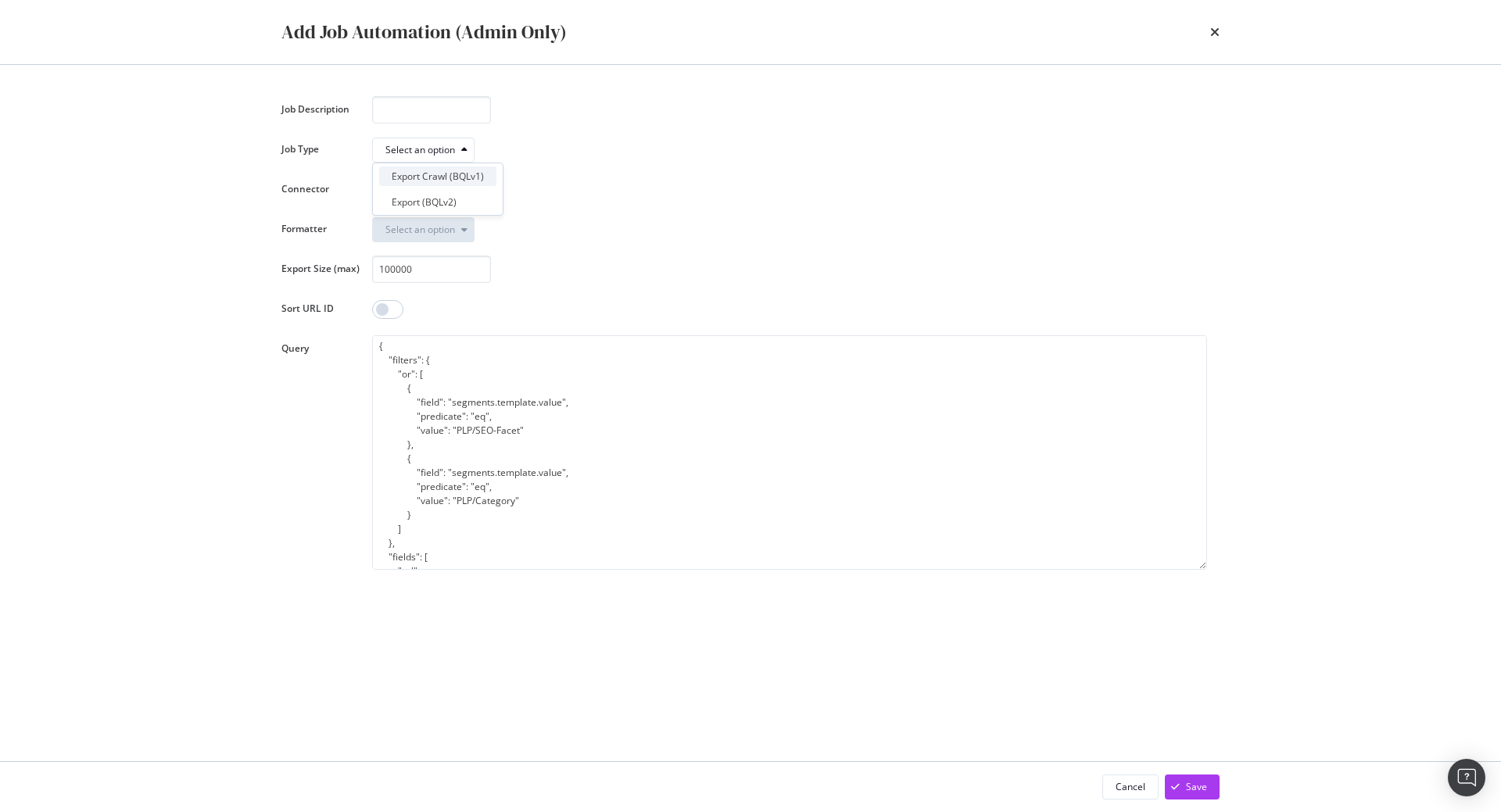
click at [425, 173] on div "Export Crawl (BQLv1)" at bounding box center [438, 176] width 93 height 13
click at [466, 190] on icon "modal" at bounding box center [464, 189] width 6 height 10
click at [450, 213] on div "Direct download" at bounding box center [427, 215] width 71 height 13
click at [726, 419] on textarea "{ "filters": { "or": [ { "field": "segments.template.value", "predicate": "eq",…" at bounding box center [789, 452] width 835 height 234
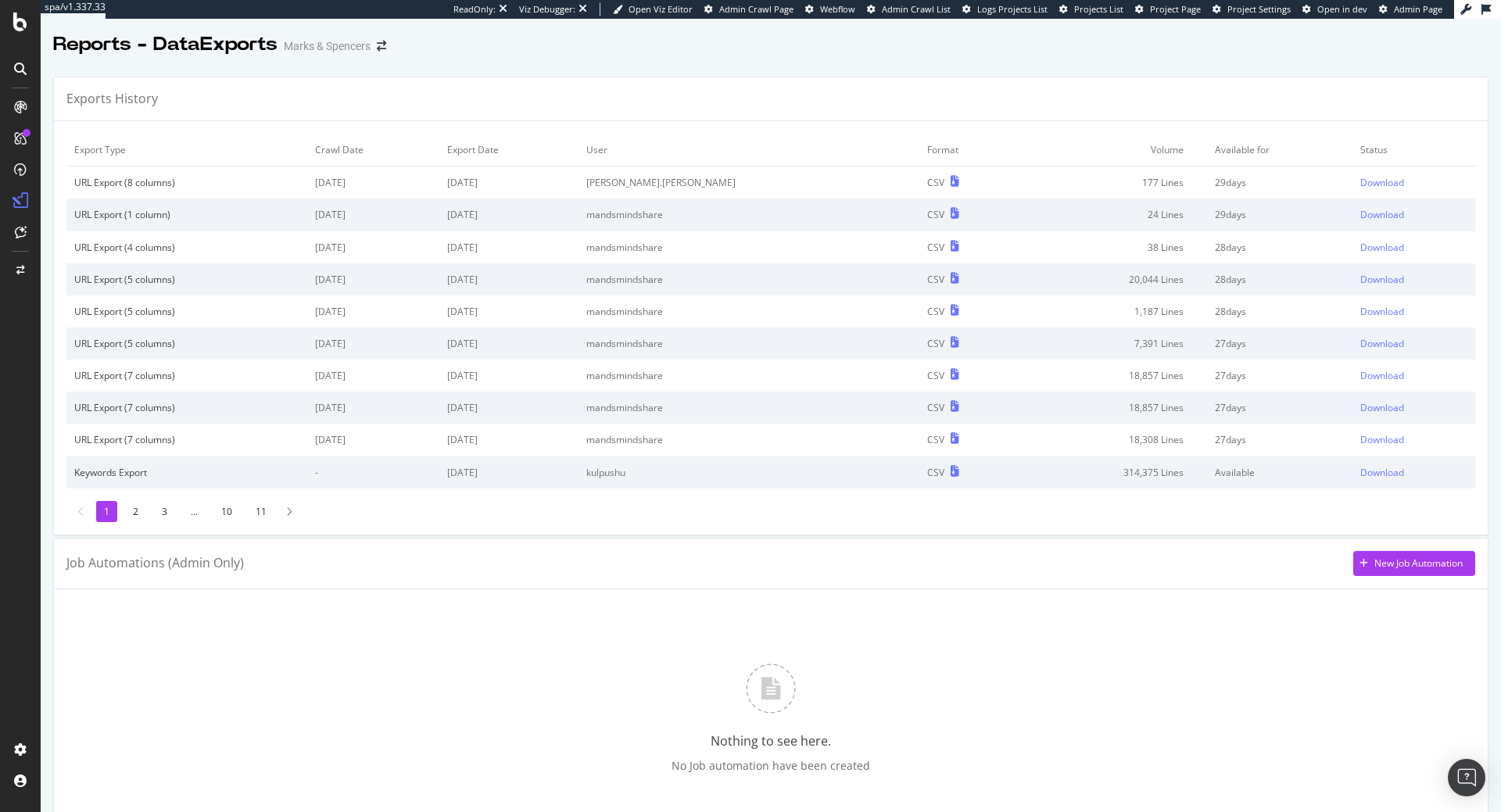
scroll to position [332, 0]
